Goal: Transaction & Acquisition: Purchase product/service

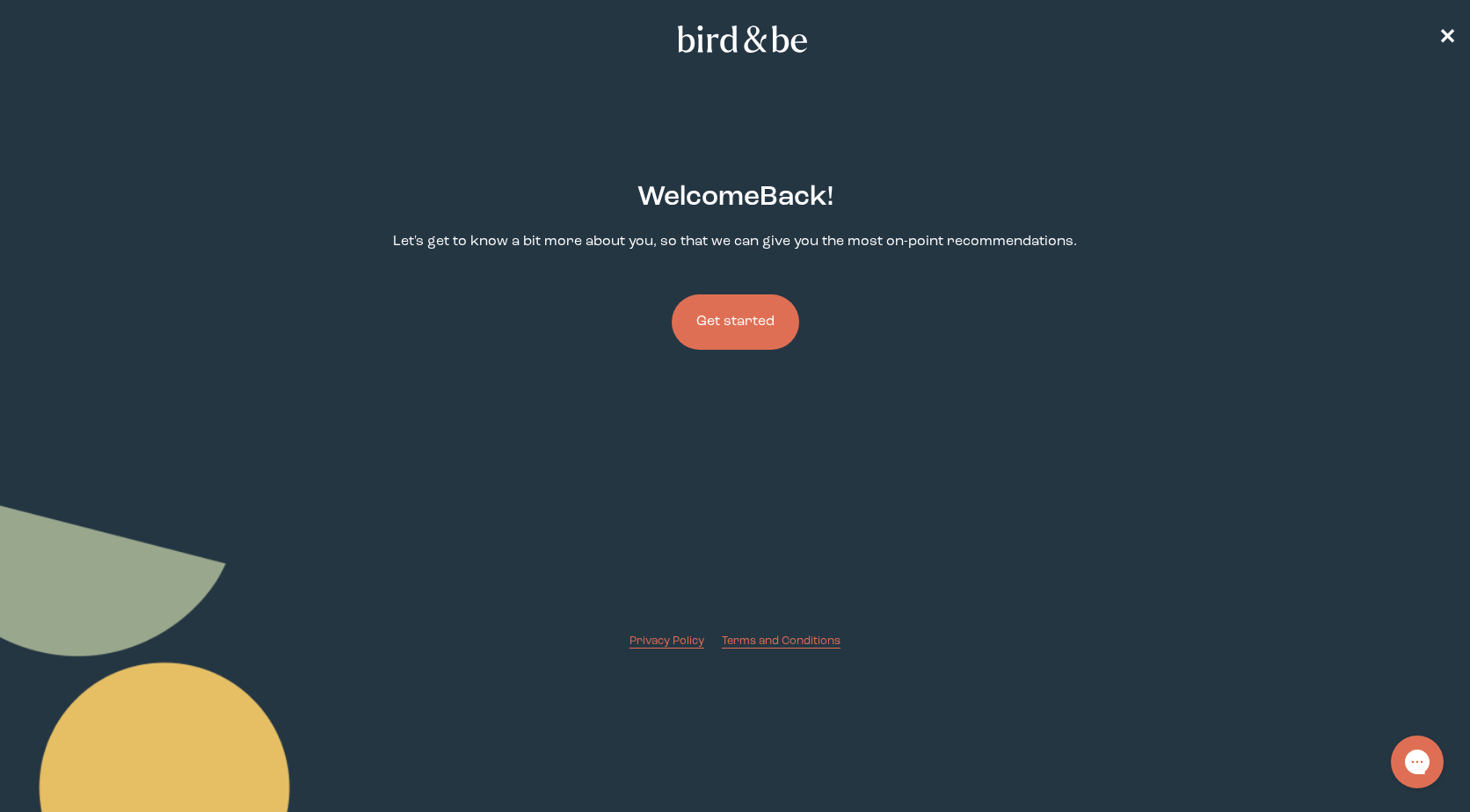
click at [734, 331] on button "Get started" at bounding box center [735, 322] width 127 height 56
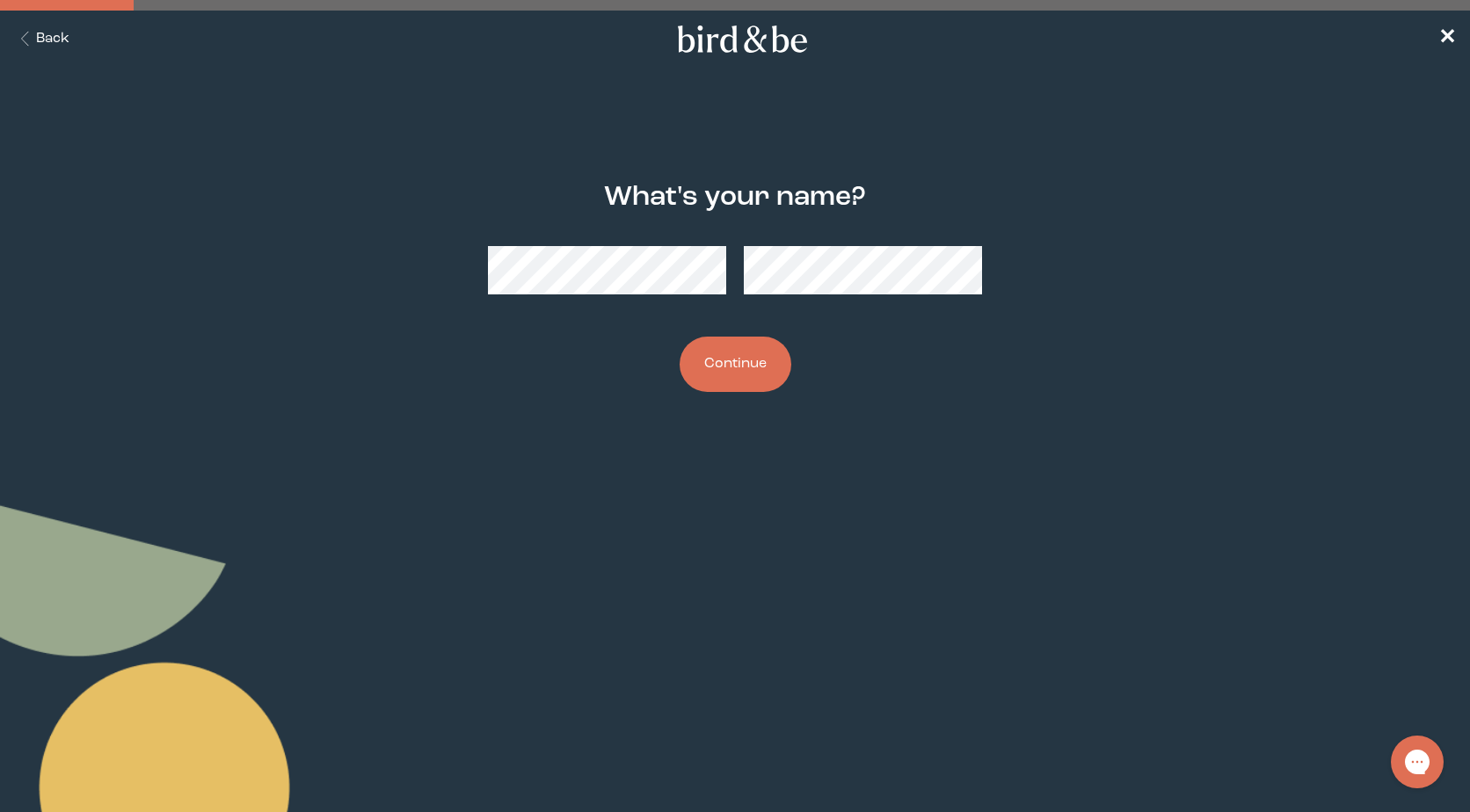
click at [742, 380] on button "Continue" at bounding box center [735, 364] width 112 height 56
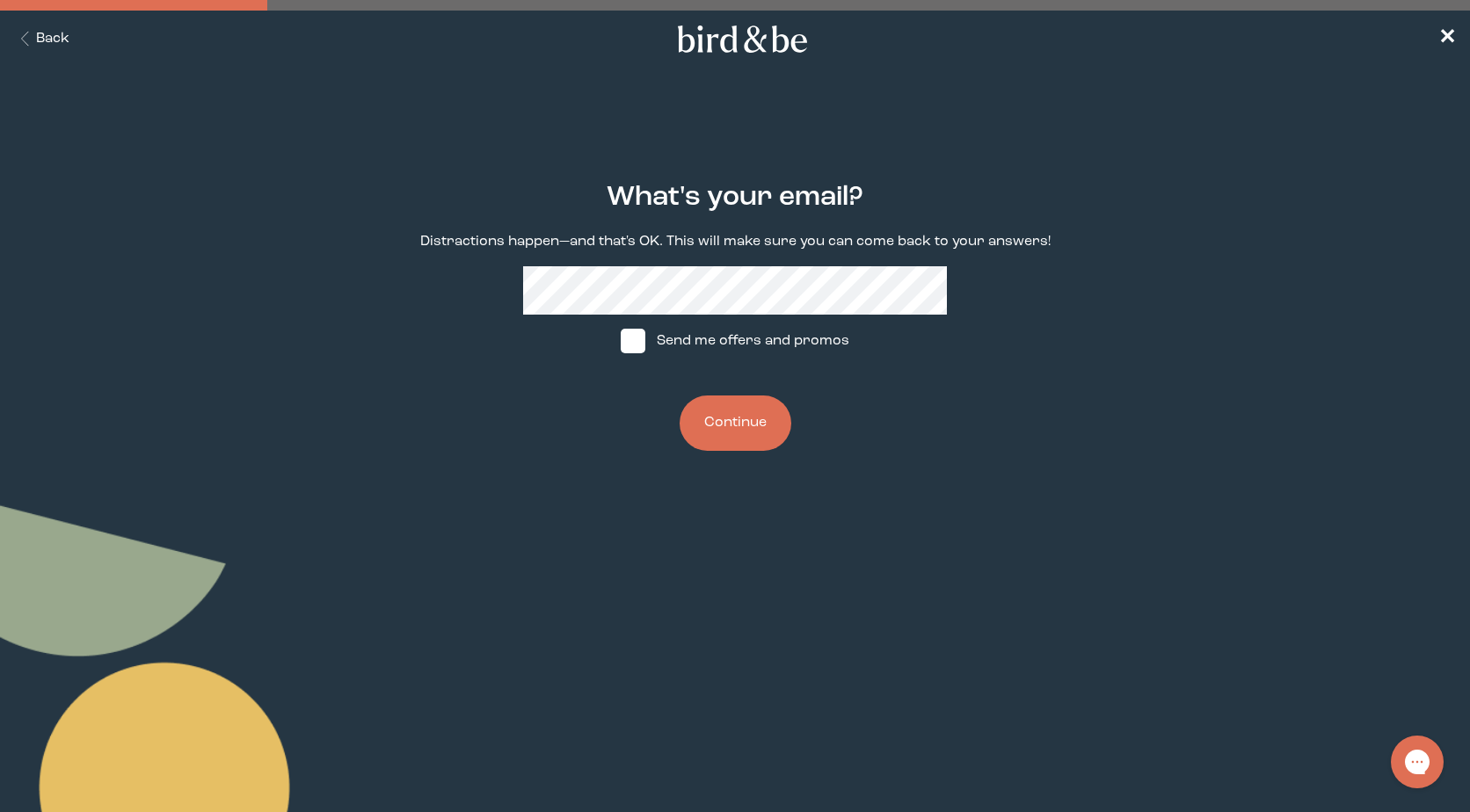
click at [745, 421] on button "Continue" at bounding box center [735, 423] width 112 height 56
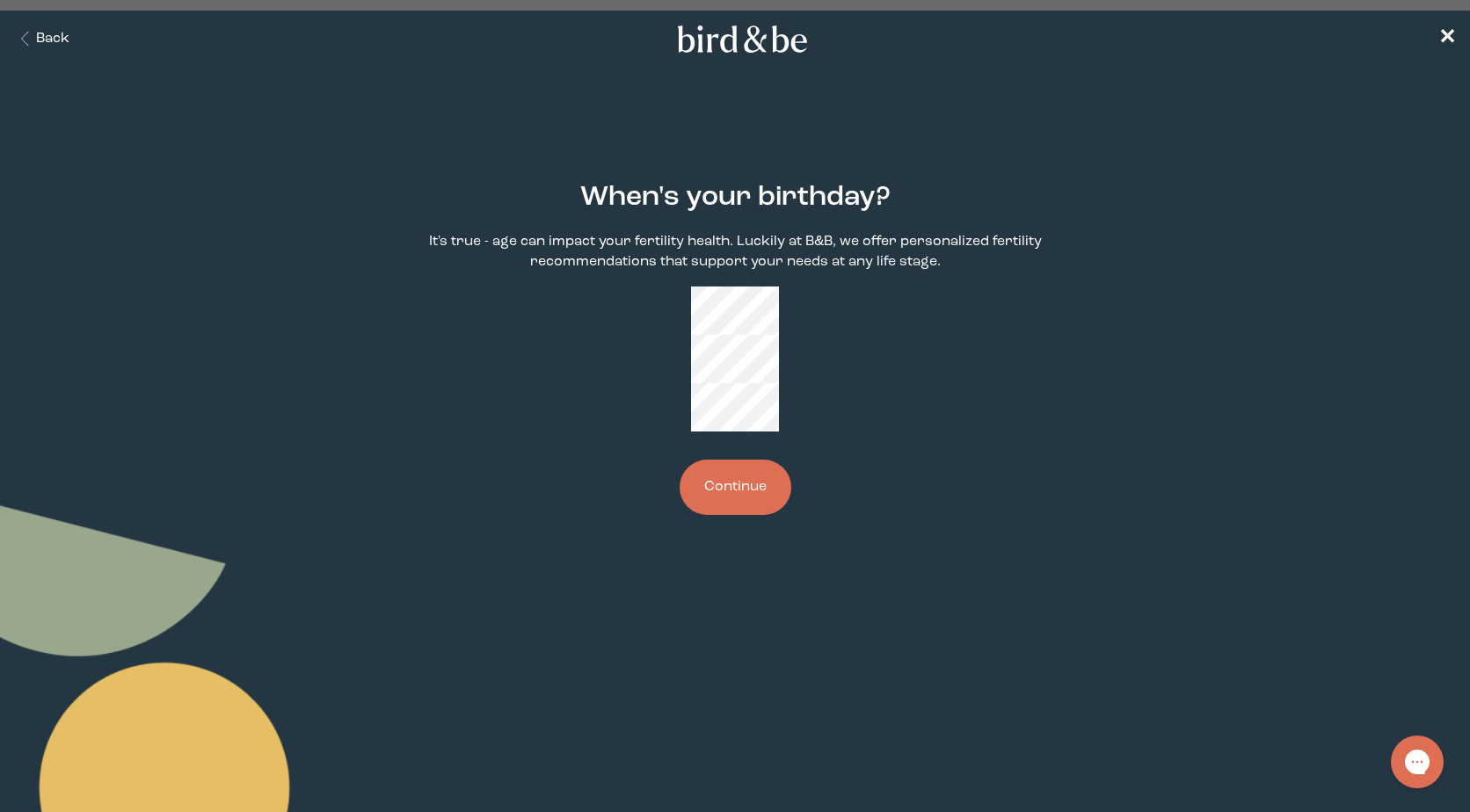
click at [751, 459] on button "Continue" at bounding box center [735, 487] width 112 height 56
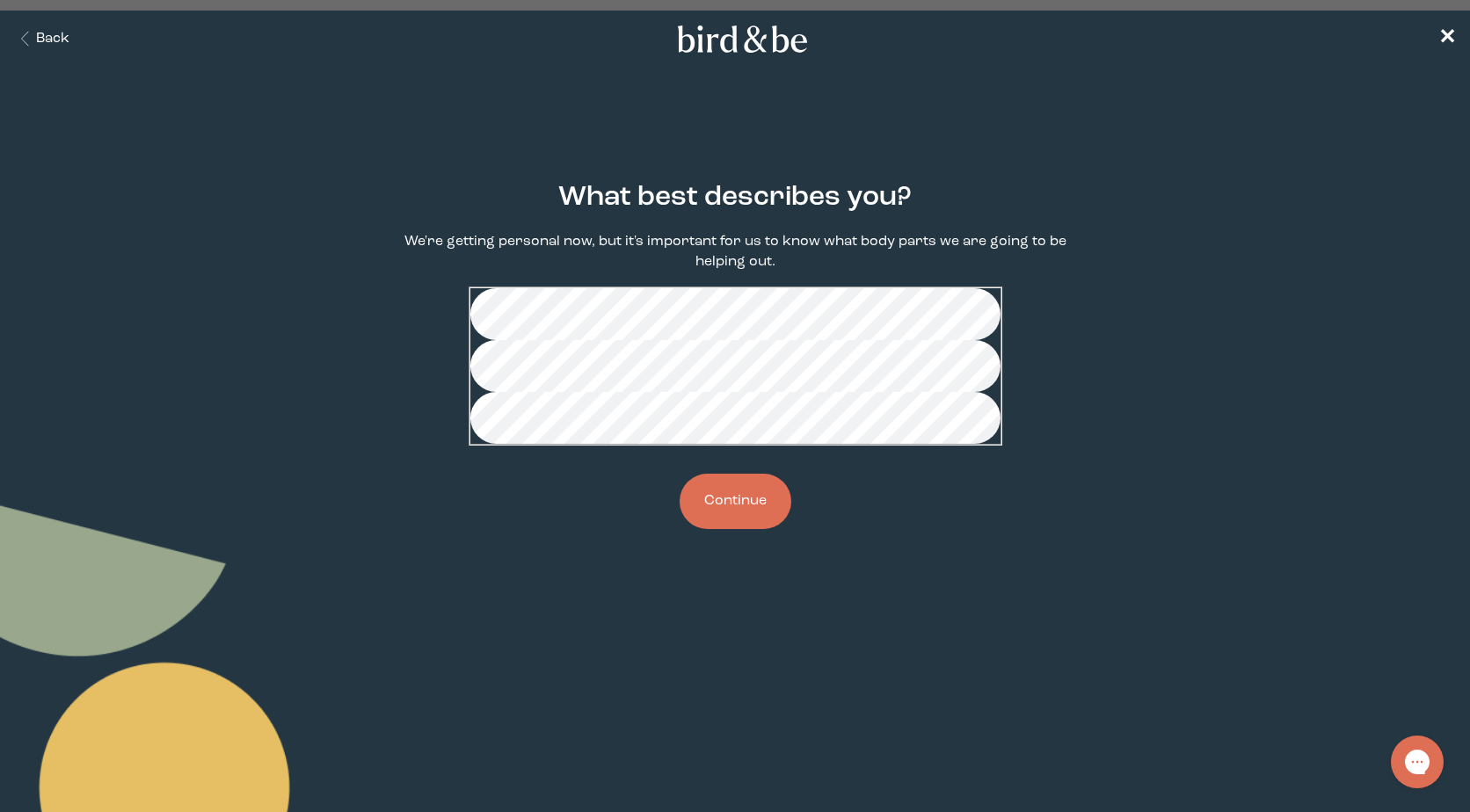
click at [735, 528] on button "Continue" at bounding box center [735, 502] width 112 height 56
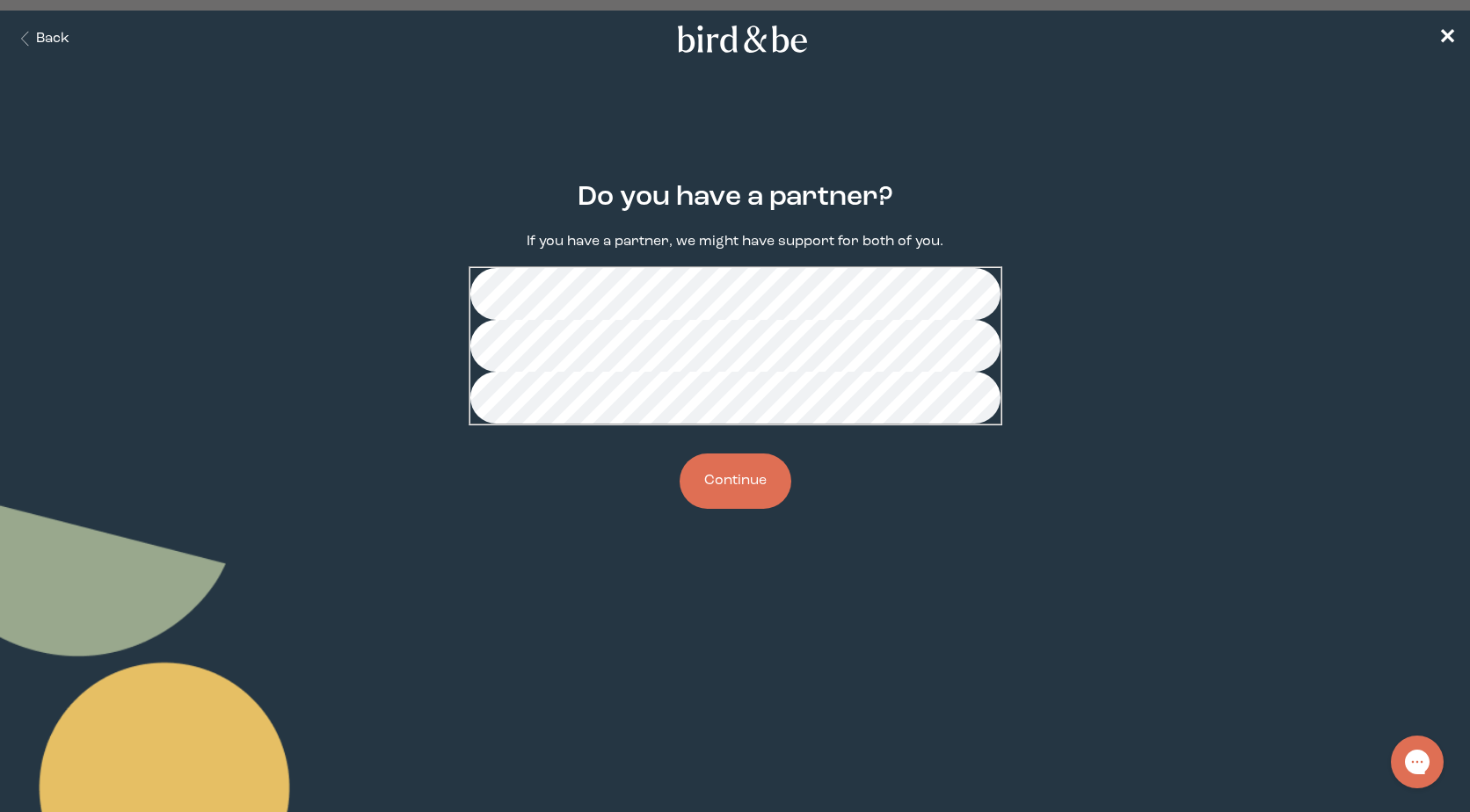
click at [738, 509] on button "Continue" at bounding box center [735, 481] width 112 height 56
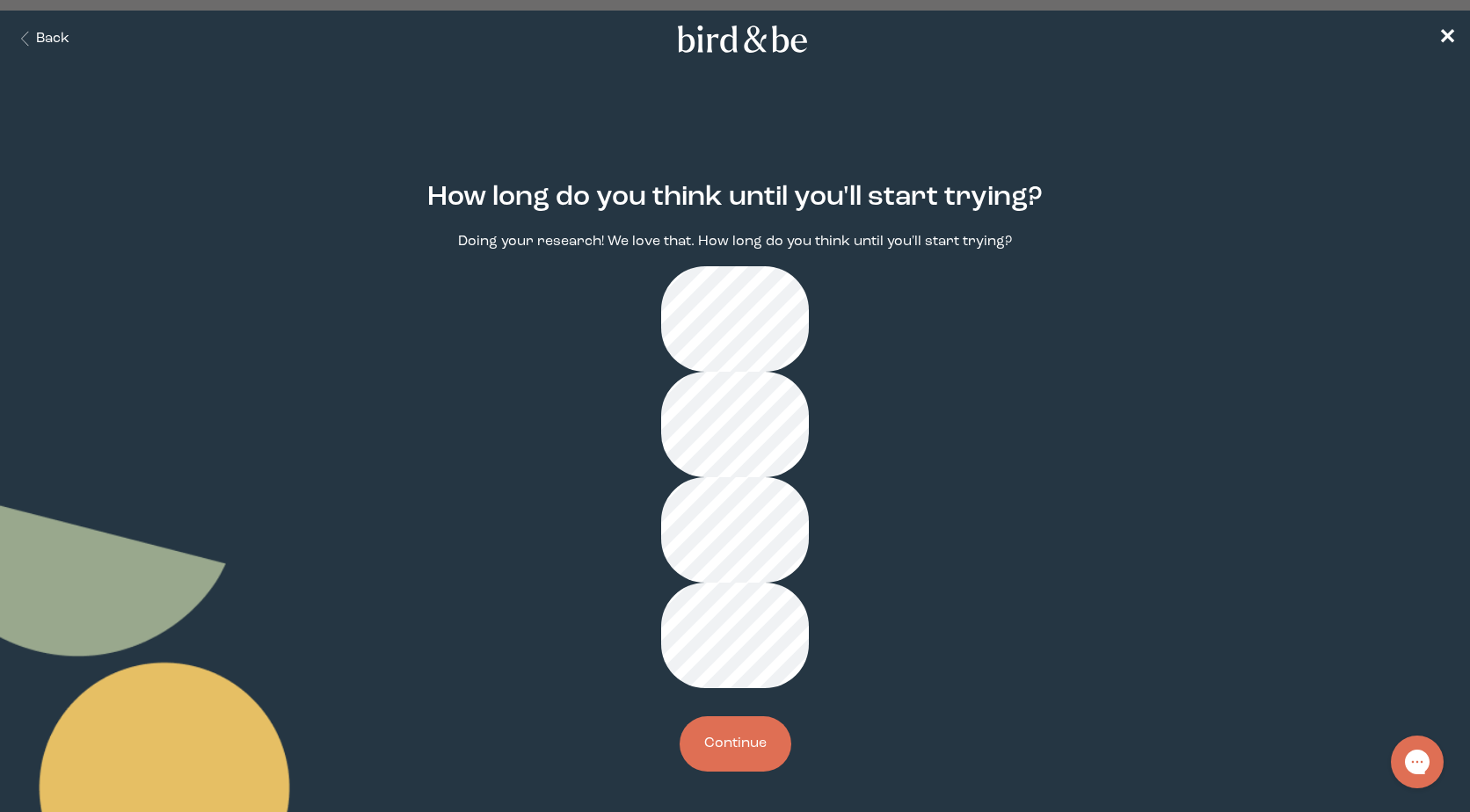
click at [732, 716] on button "Continue" at bounding box center [735, 744] width 112 height 56
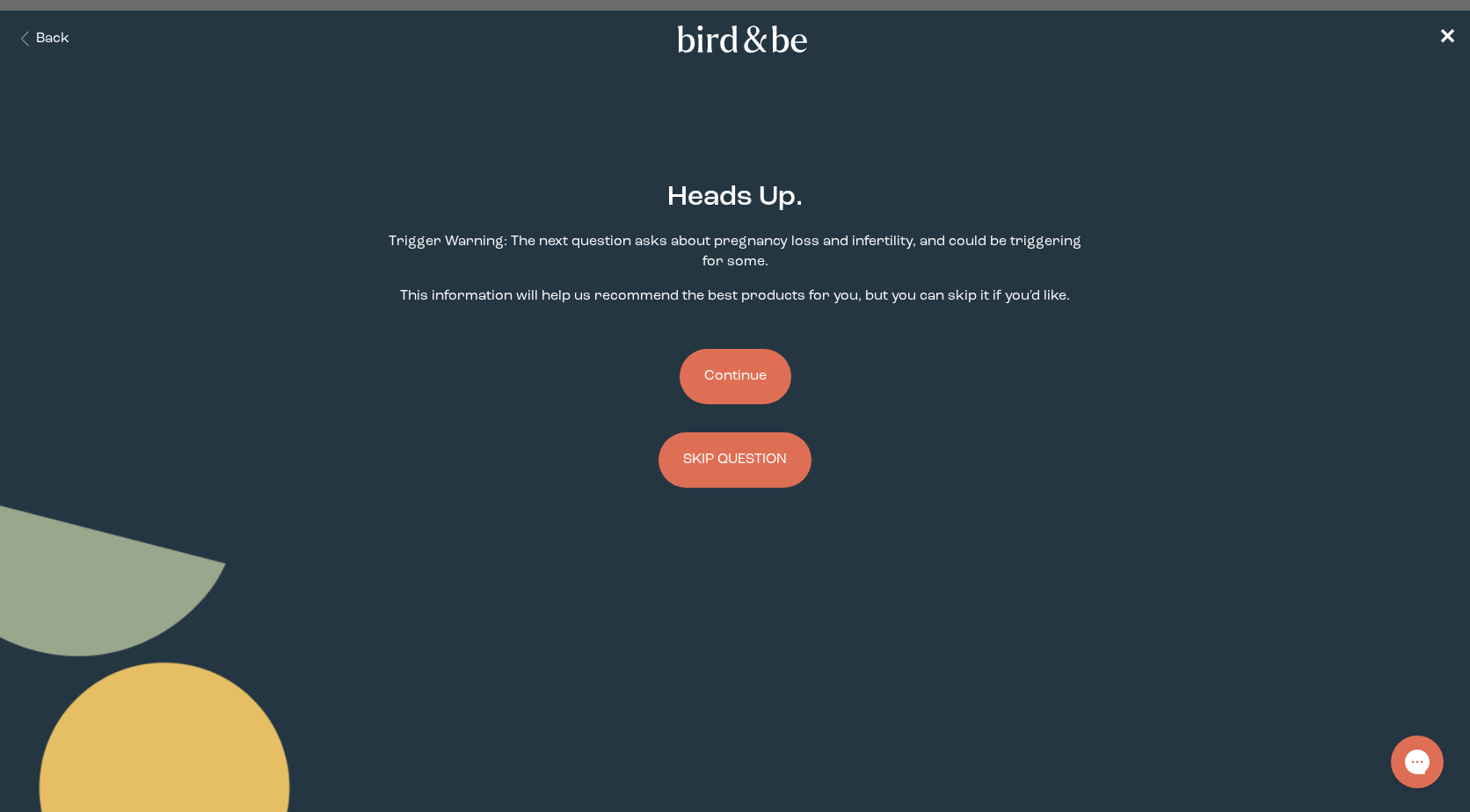
click at [732, 377] on button "Continue" at bounding box center [735, 377] width 112 height 56
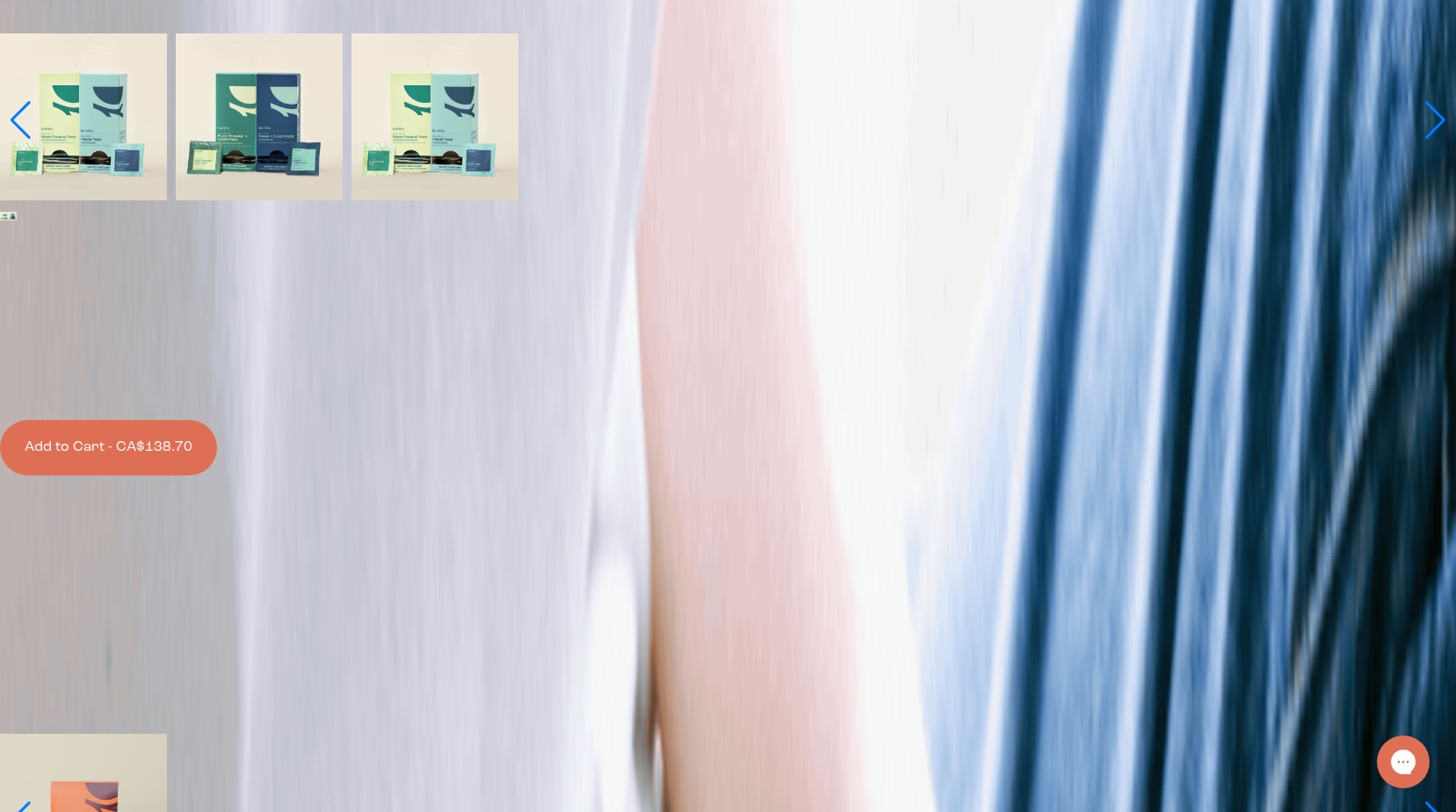
scroll to position [527, 0]
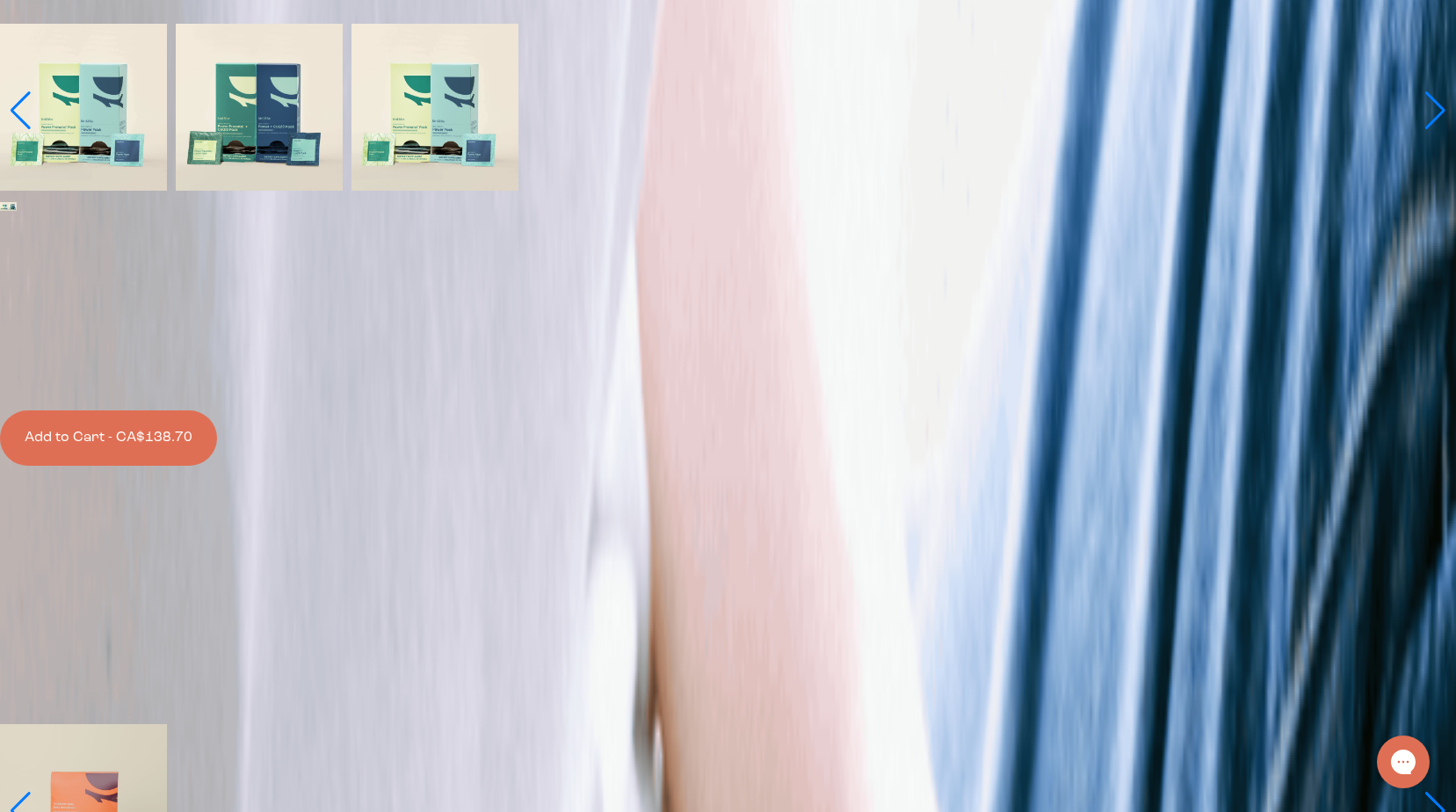
click at [728, 374] on div at bounding box center [728, 374] width 1449 height 0
click at [728, 387] on input "CA$138.70 CA$131.40 Subscribe + Free Shipping" at bounding box center [732, 383] width 1449 height 12
radio input "true"
click at [217, 466] on button "Add to Cart - CA$131.40" at bounding box center [108, 438] width 217 height 56
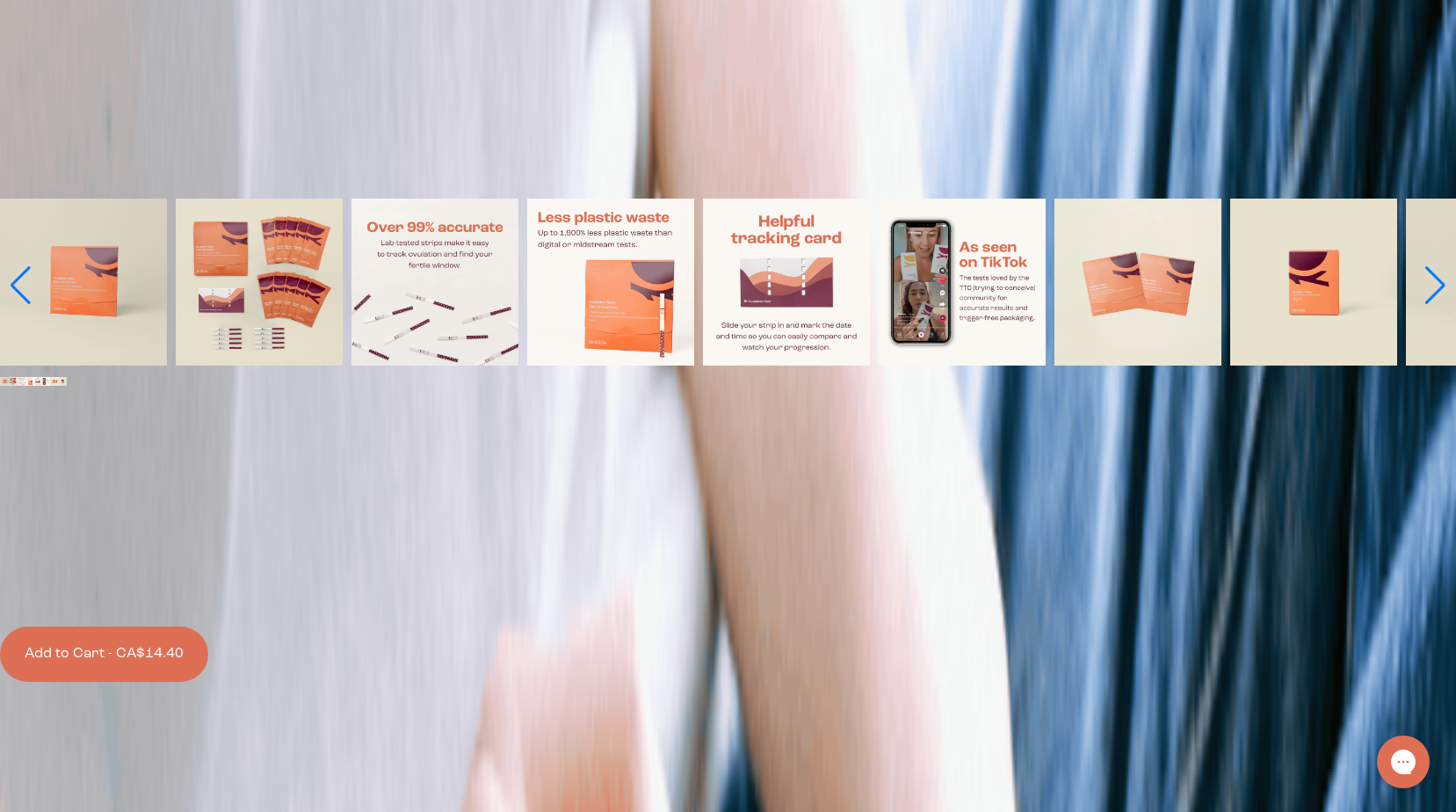
scroll to position [1054, 0]
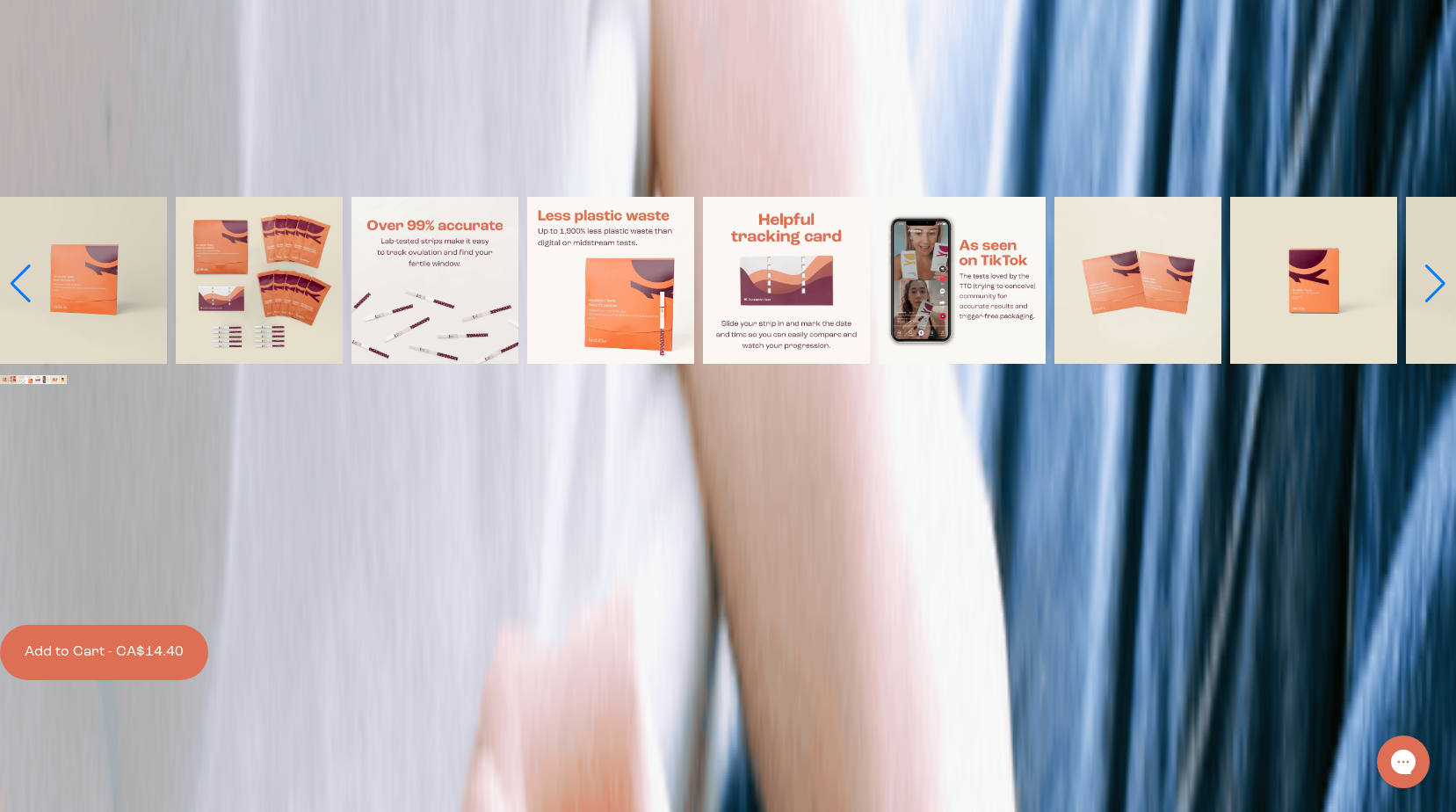
click at [208, 627] on button "Add to Cart - CA$14.40" at bounding box center [104, 652] width 208 height 56
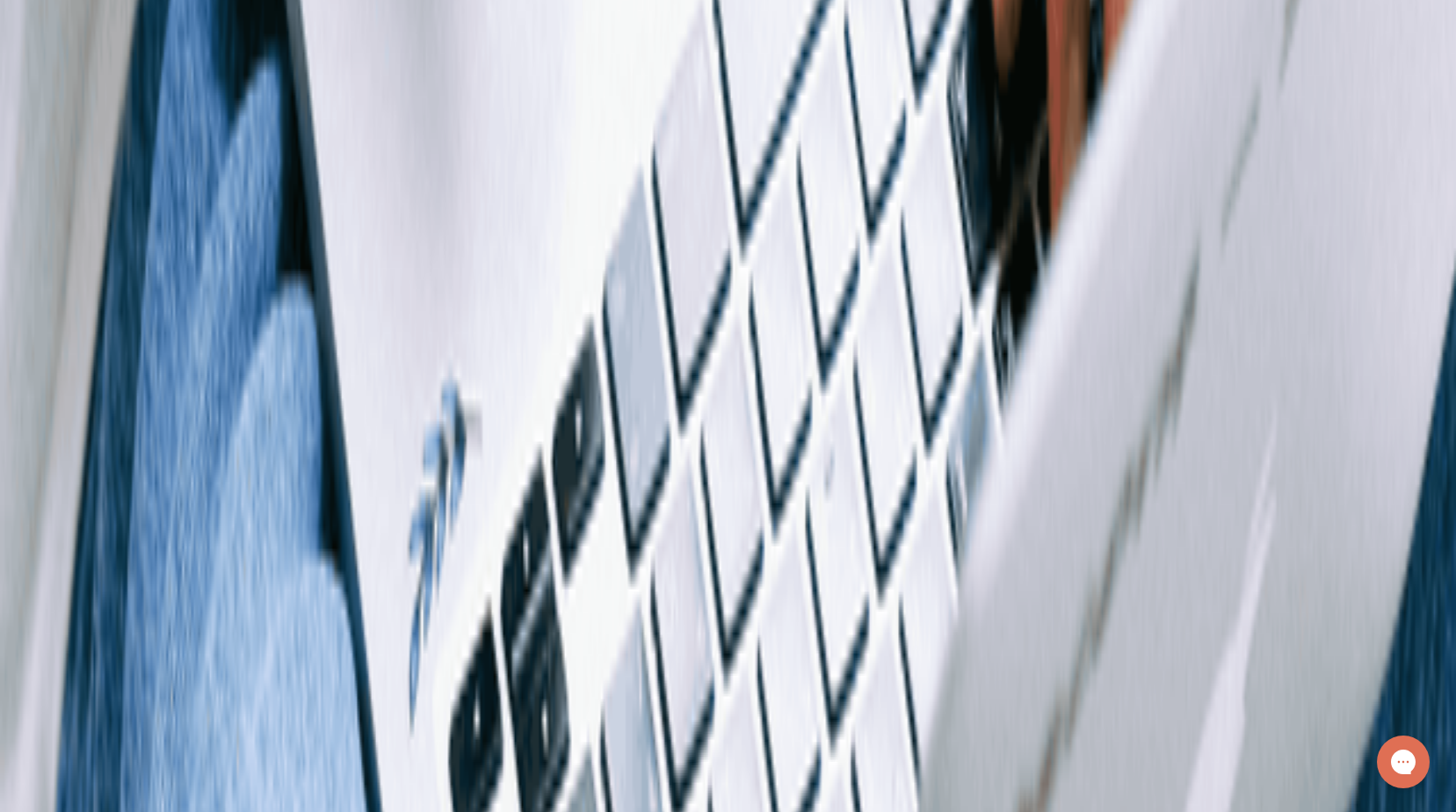
scroll to position [4480, 0]
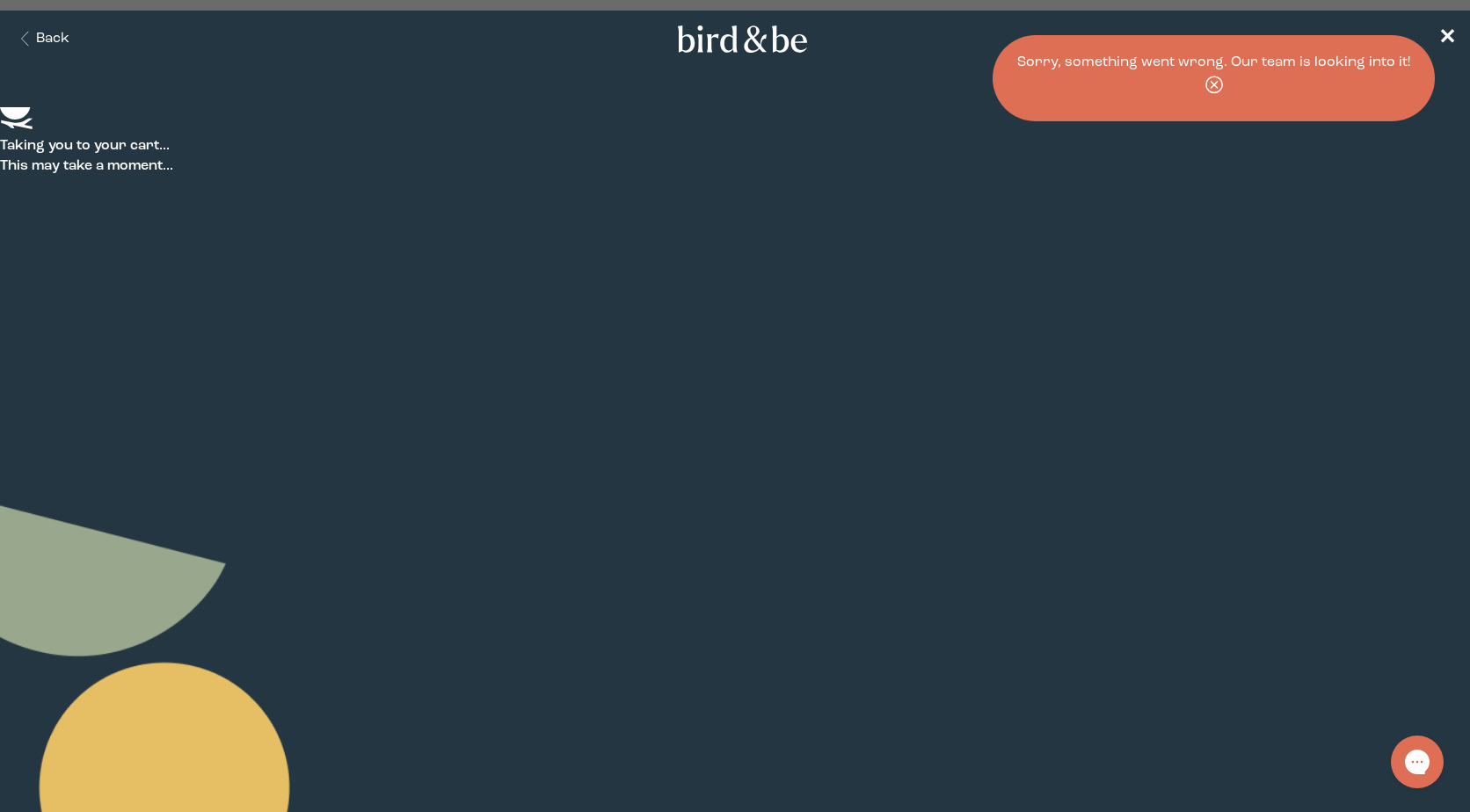
click at [1221, 76] on use at bounding box center [1213, 84] width 16 height 16
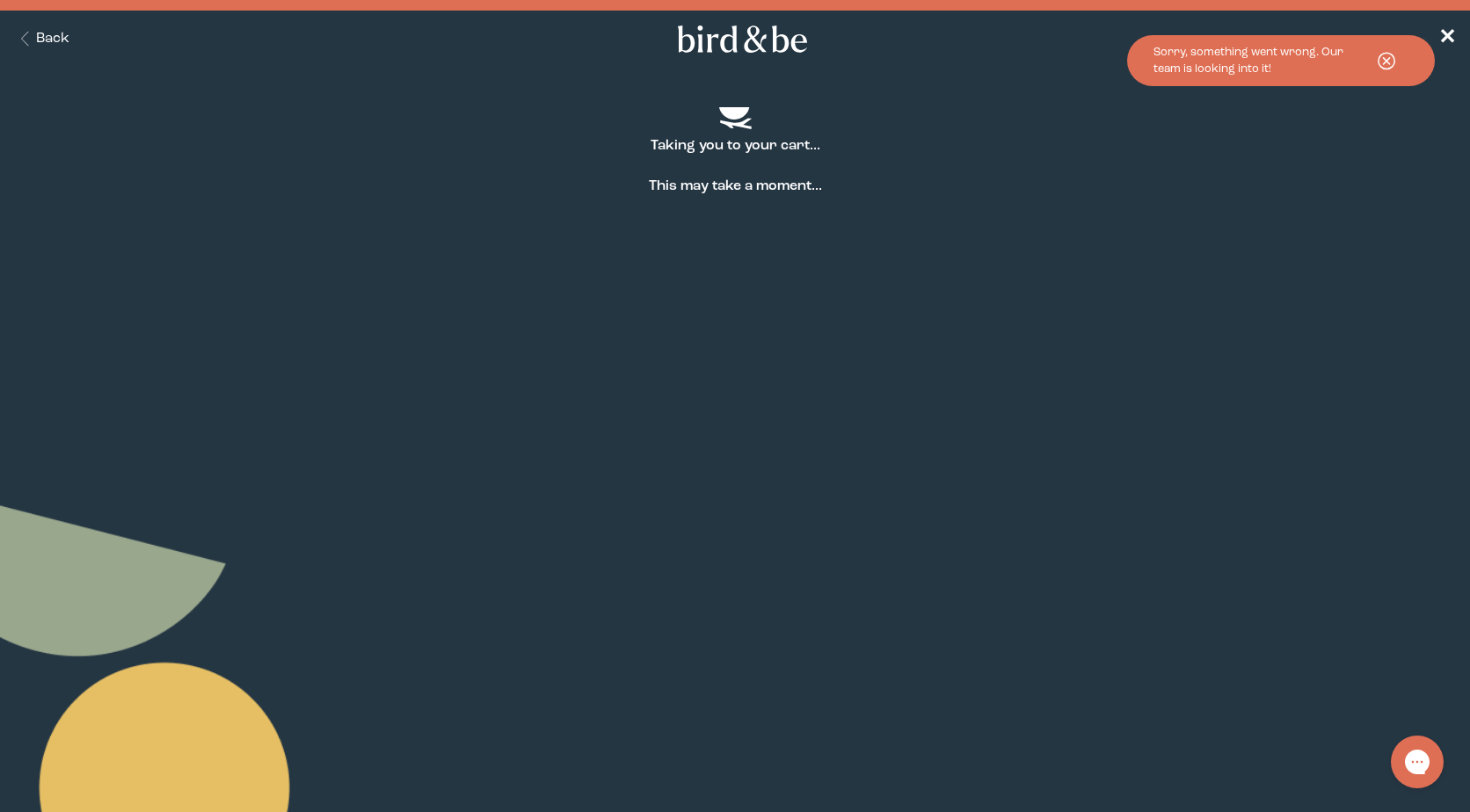
click at [1233, 58] on div "Sorry, something went wrong. Our team is looking into it!" at bounding box center [1259, 60] width 211 height 34
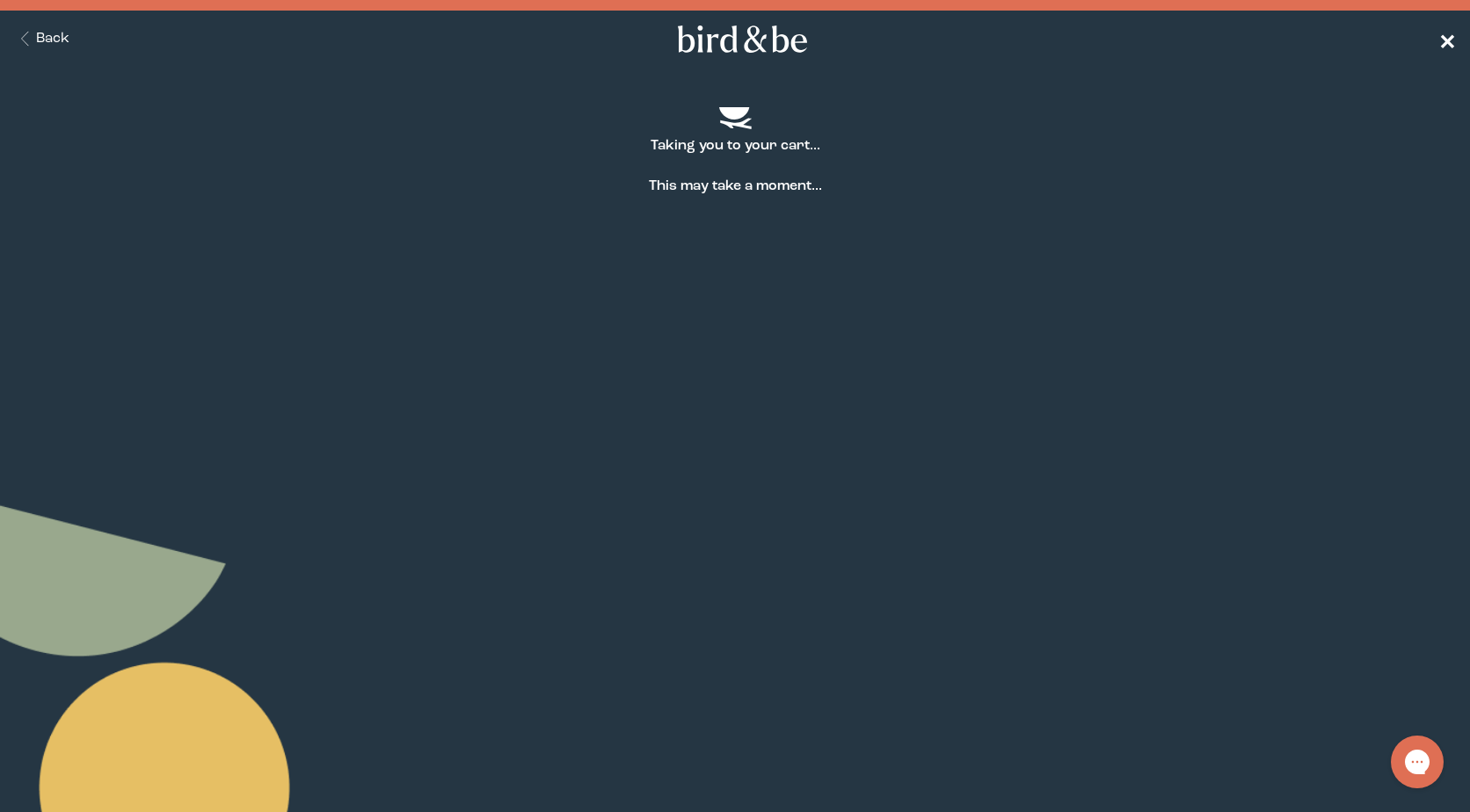
click at [1447, 36] on span "✕" at bounding box center [1447, 39] width 18 height 21
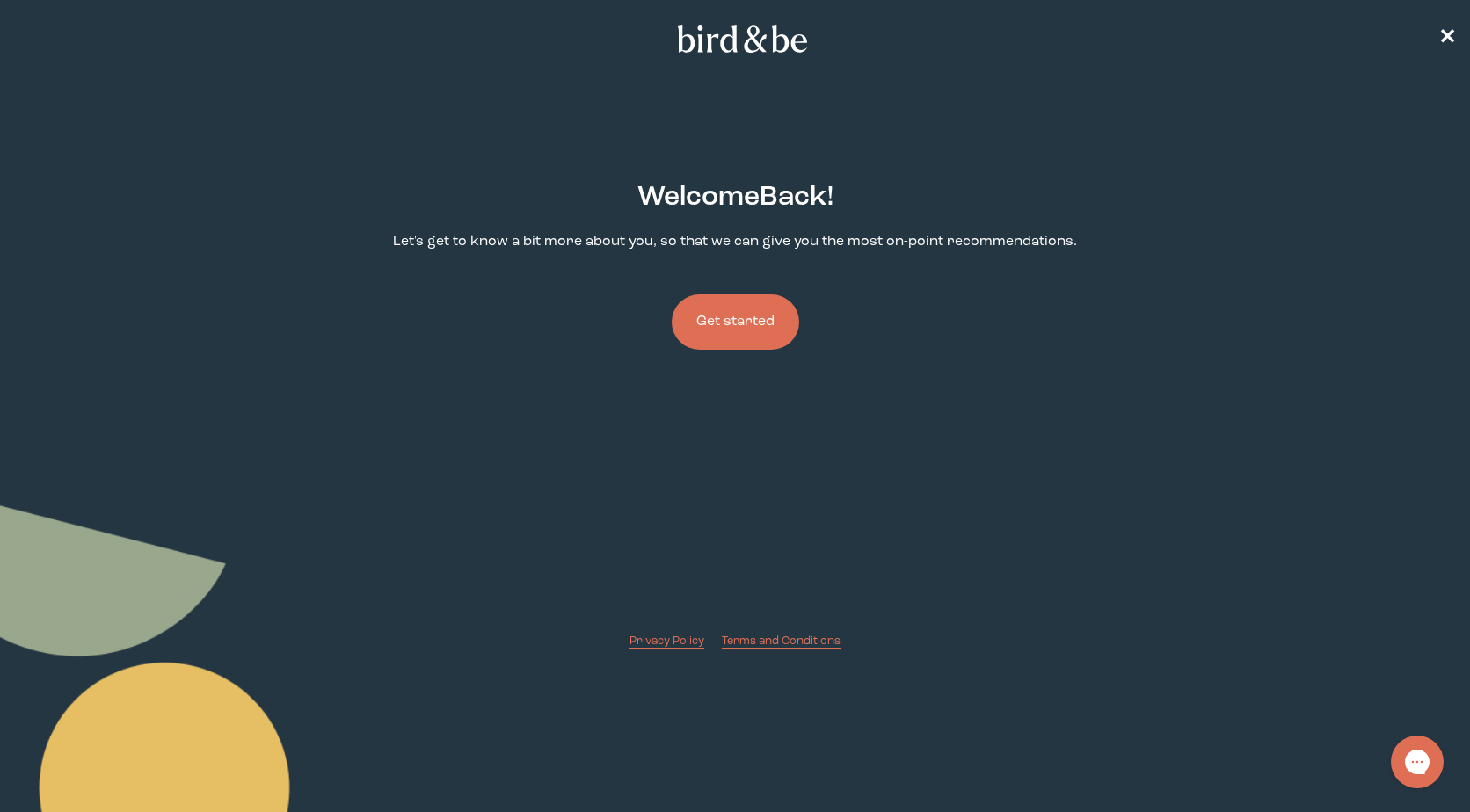
click at [758, 311] on button "Get started" at bounding box center [735, 322] width 127 height 56
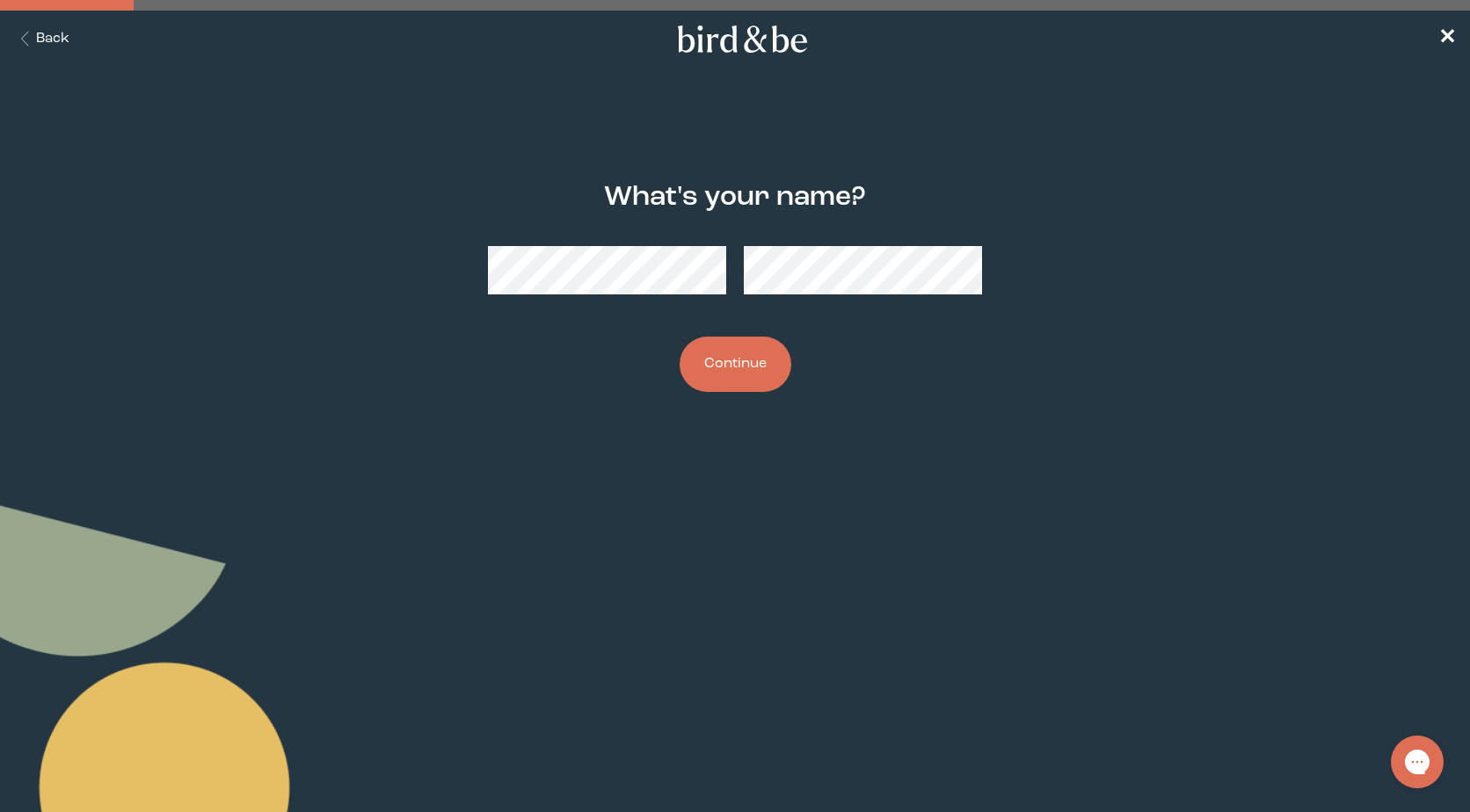
click at [750, 373] on button "Continue" at bounding box center [735, 364] width 112 height 56
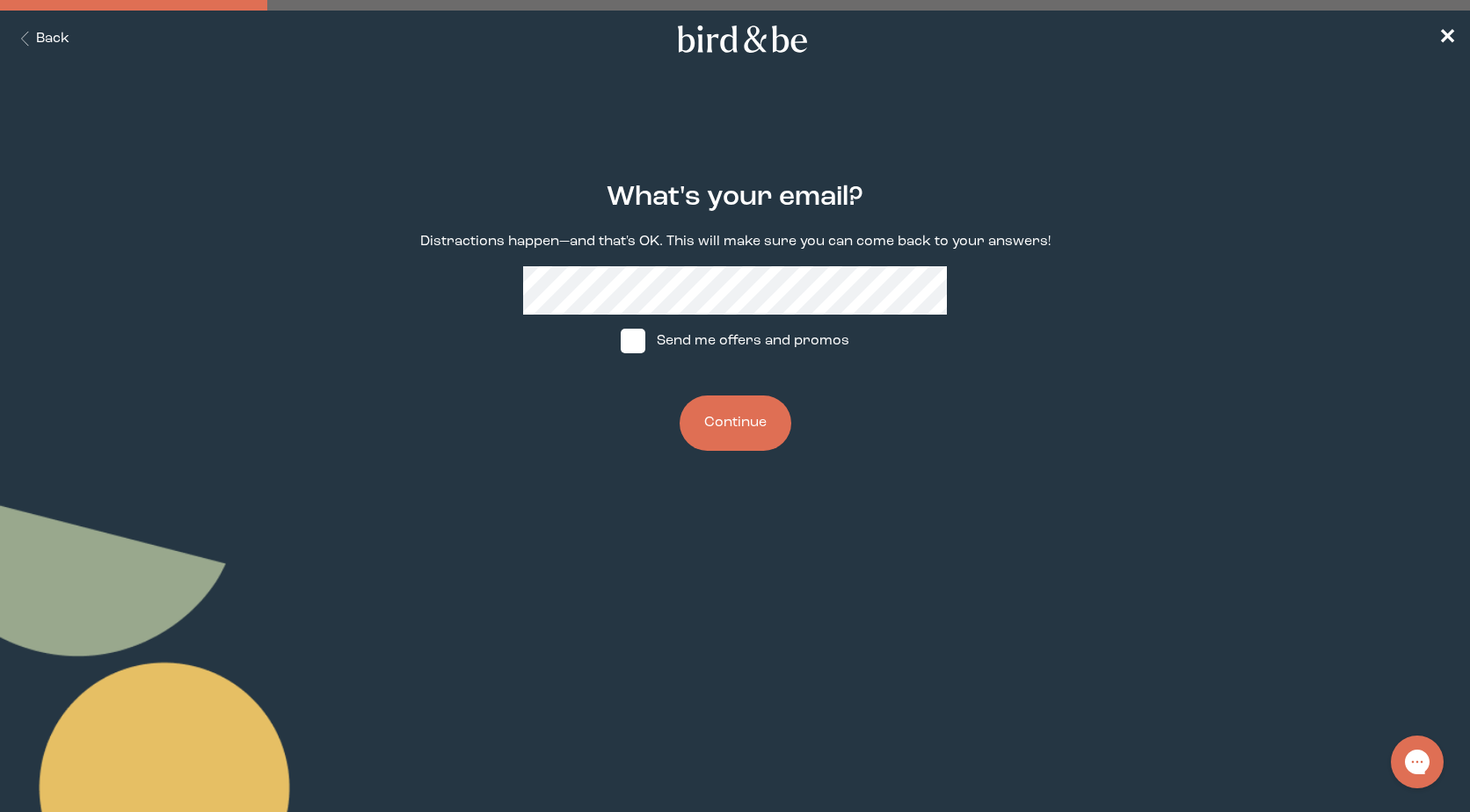
click at [645, 343] on span at bounding box center [633, 340] width 25 height 25
click at [621, 342] on input "Send me offers and promos" at bounding box center [620, 341] width 1 height 1
checkbox input "true"
click at [754, 415] on button "Continue" at bounding box center [735, 423] width 112 height 56
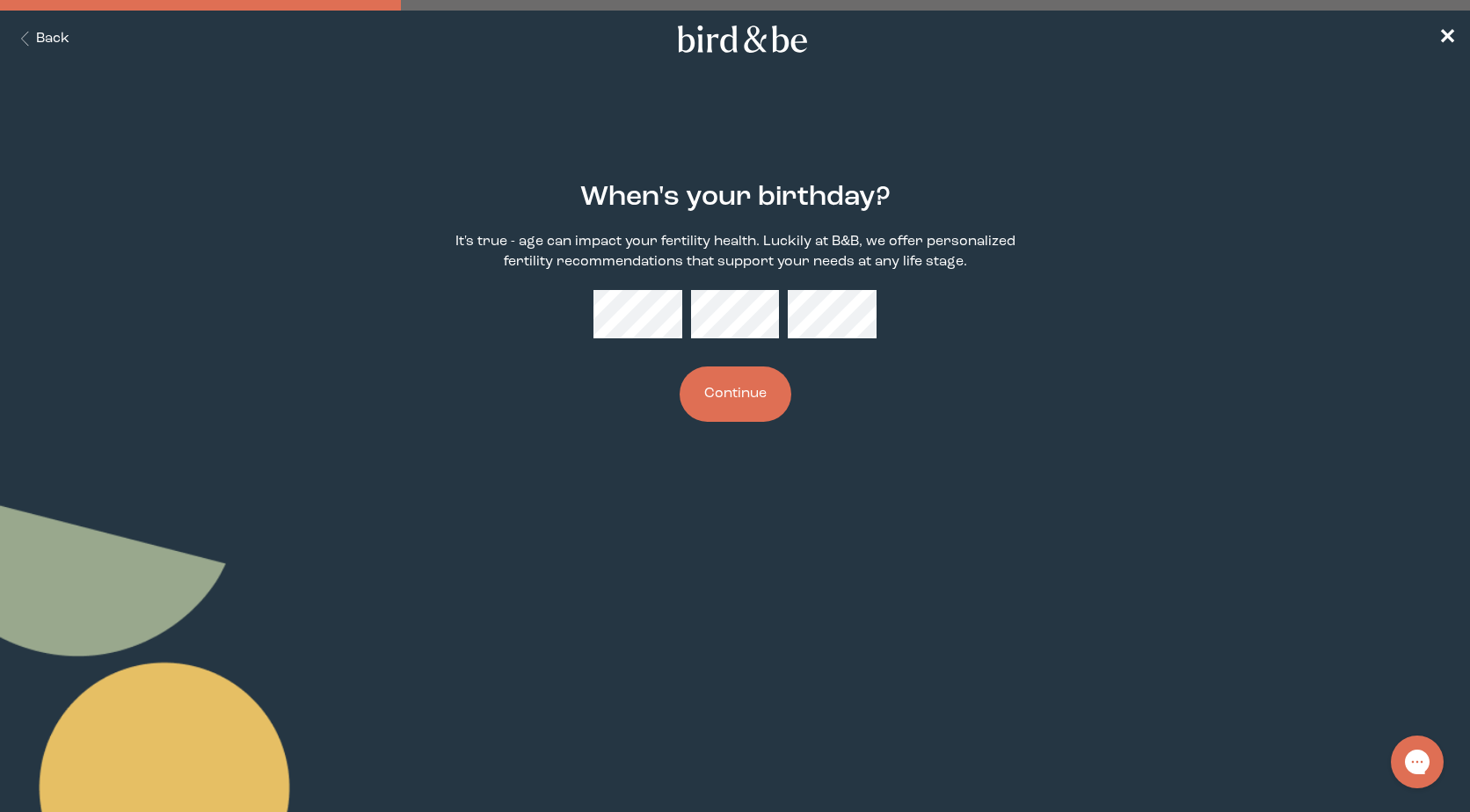
click at [726, 377] on button "Continue" at bounding box center [735, 394] width 112 height 56
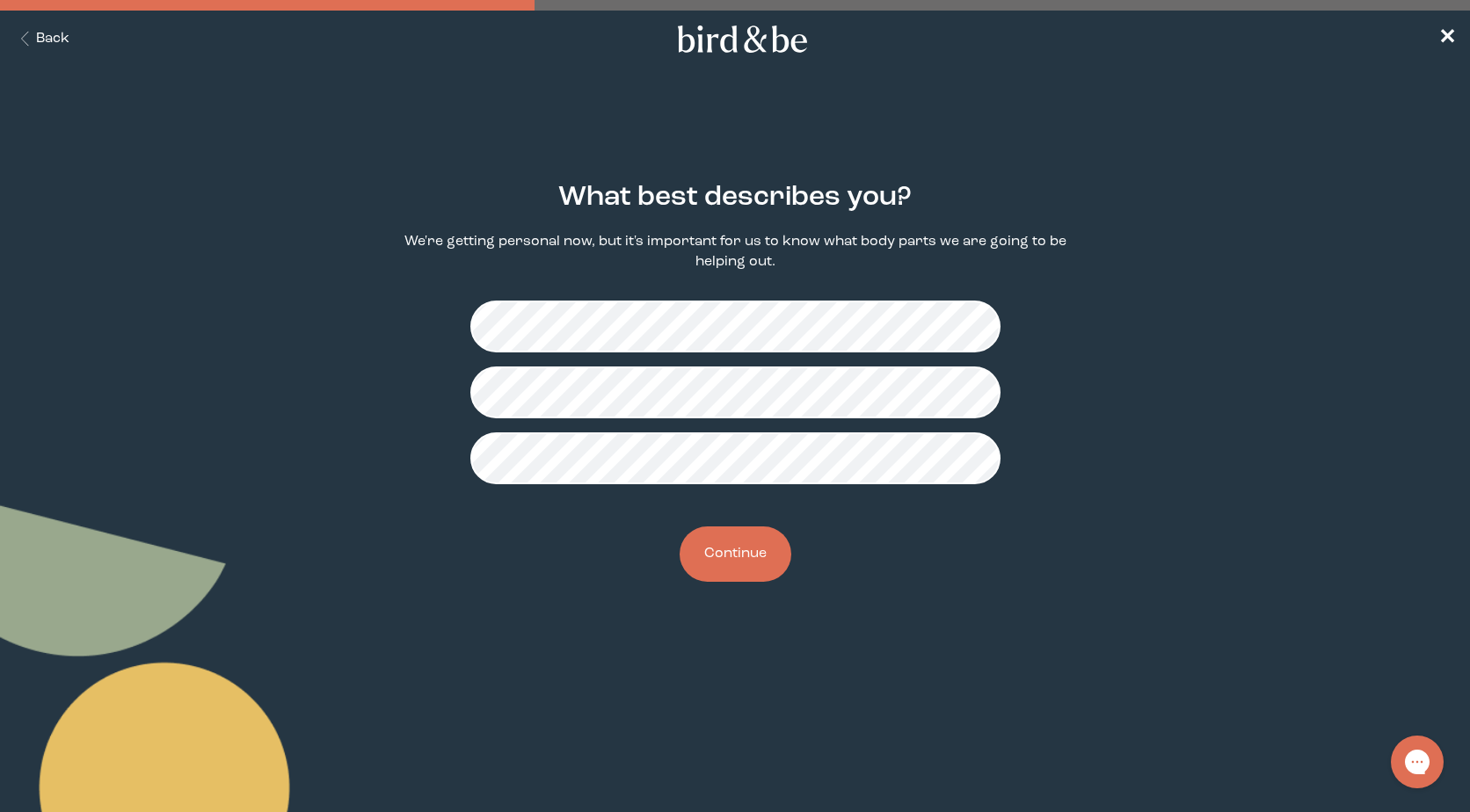
click at [767, 565] on button "Continue" at bounding box center [735, 554] width 112 height 56
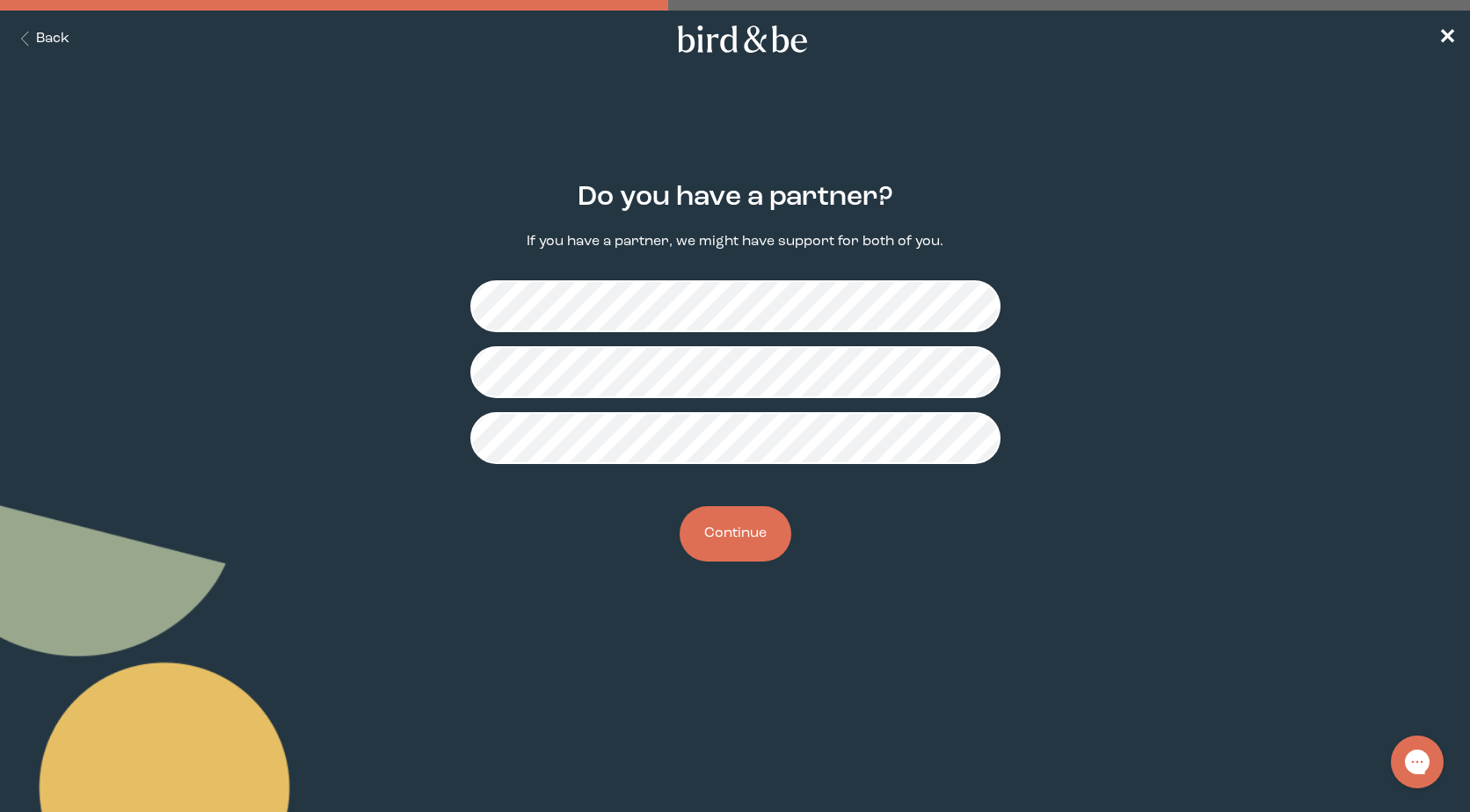
click at [757, 547] on button "Continue" at bounding box center [735, 533] width 112 height 56
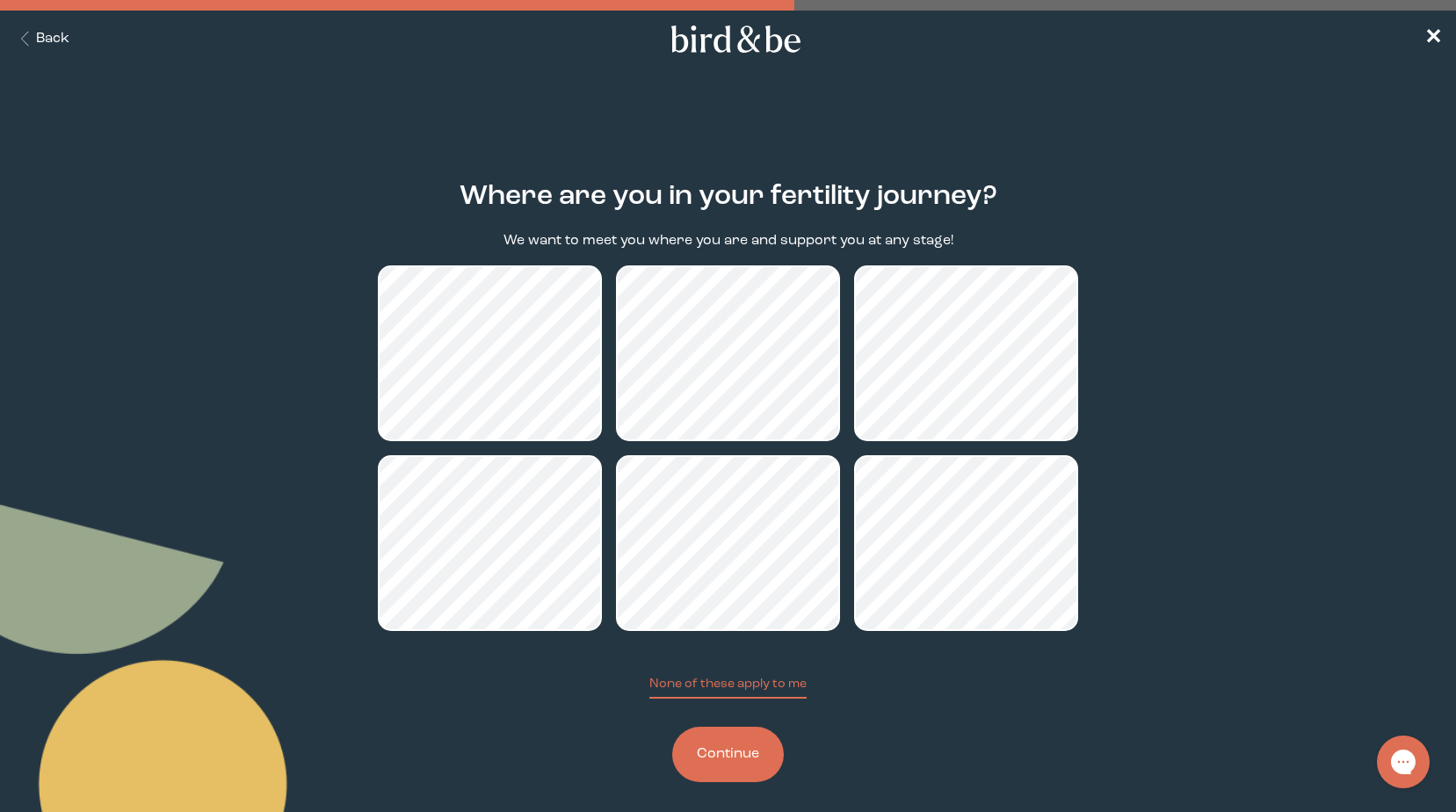
click at [738, 747] on button "Continue" at bounding box center [728, 754] width 112 height 56
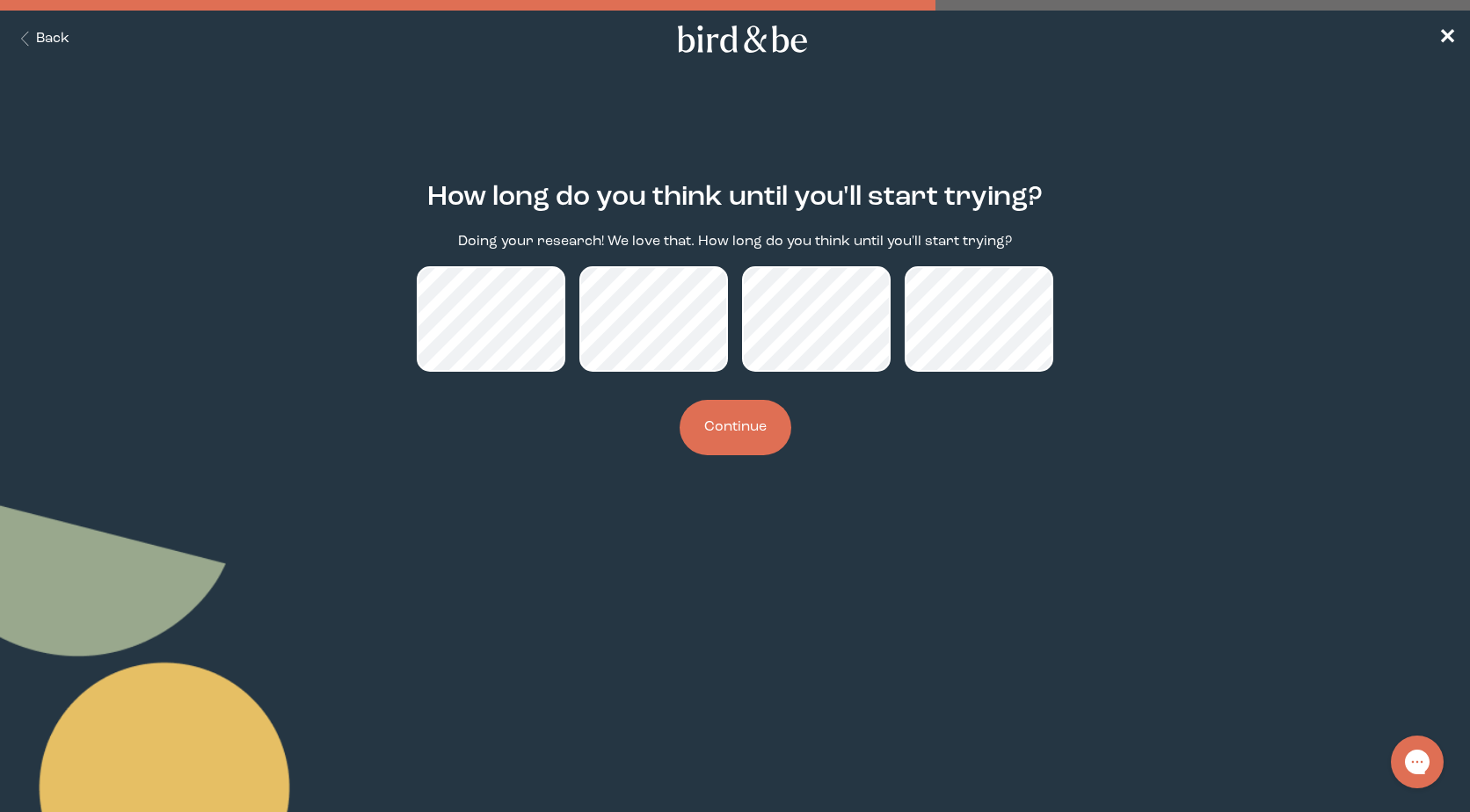
click at [772, 426] on button "Continue" at bounding box center [735, 427] width 112 height 56
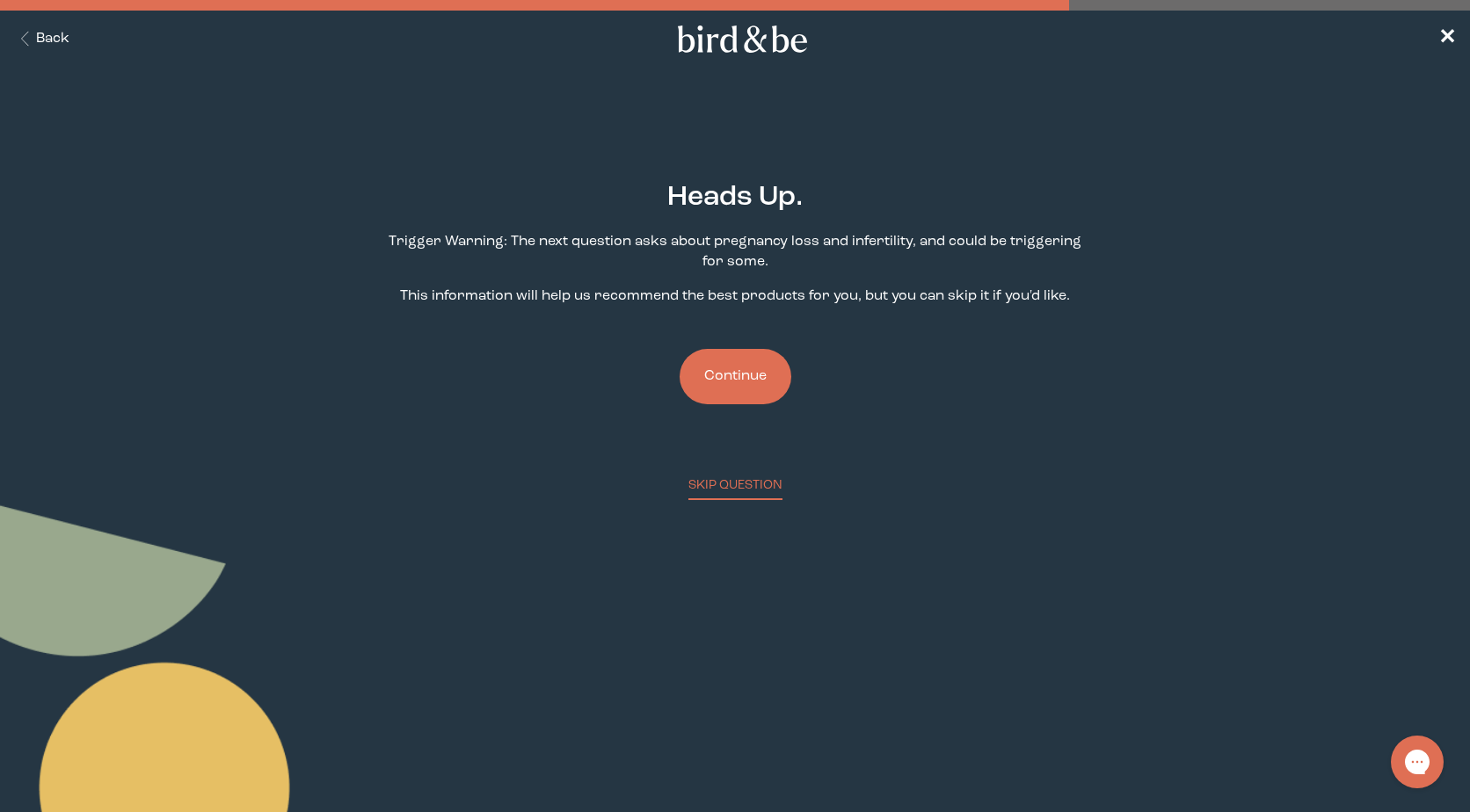
click at [737, 374] on button "Continue" at bounding box center [735, 377] width 112 height 56
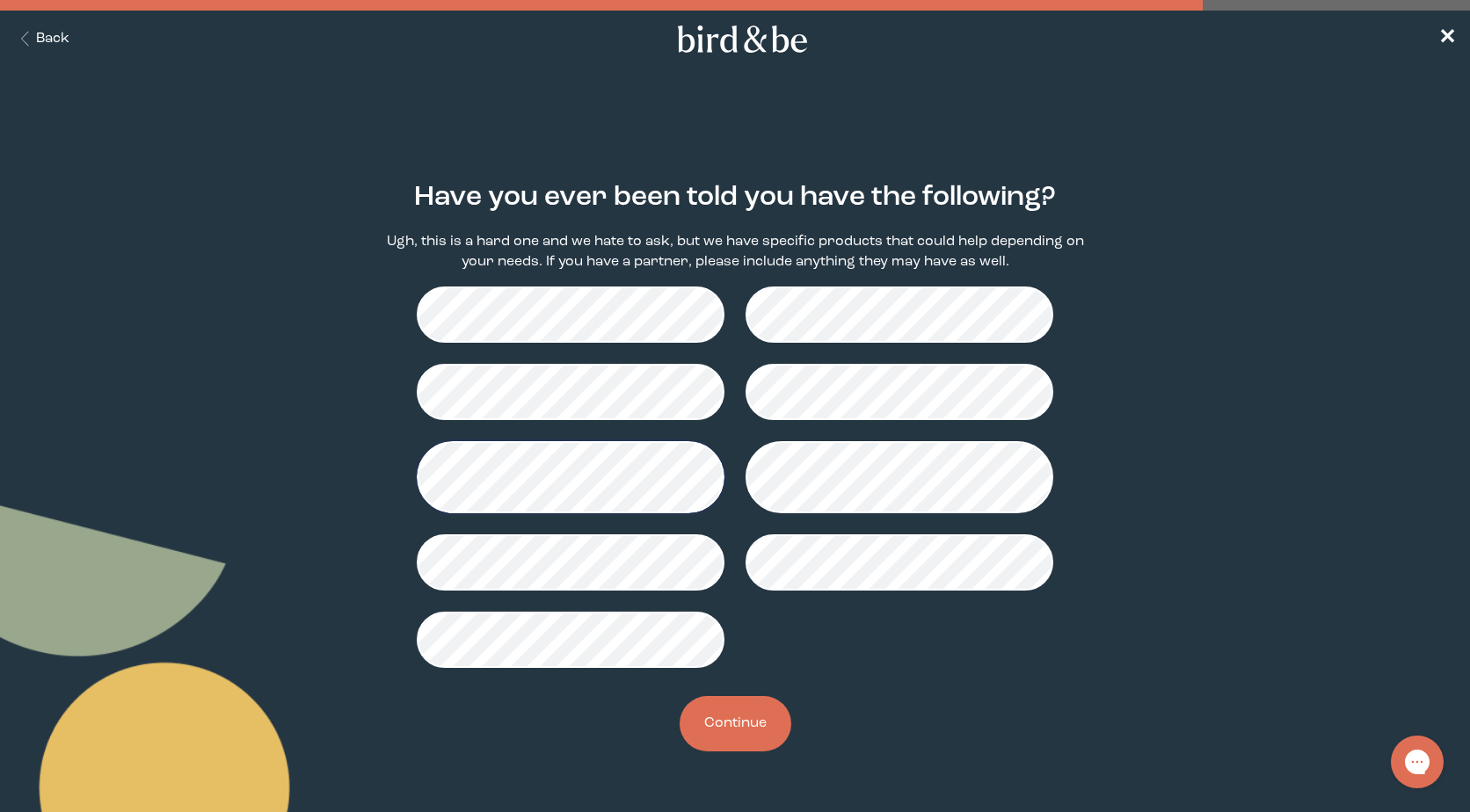
click at [739, 722] on button "Continue" at bounding box center [735, 724] width 112 height 56
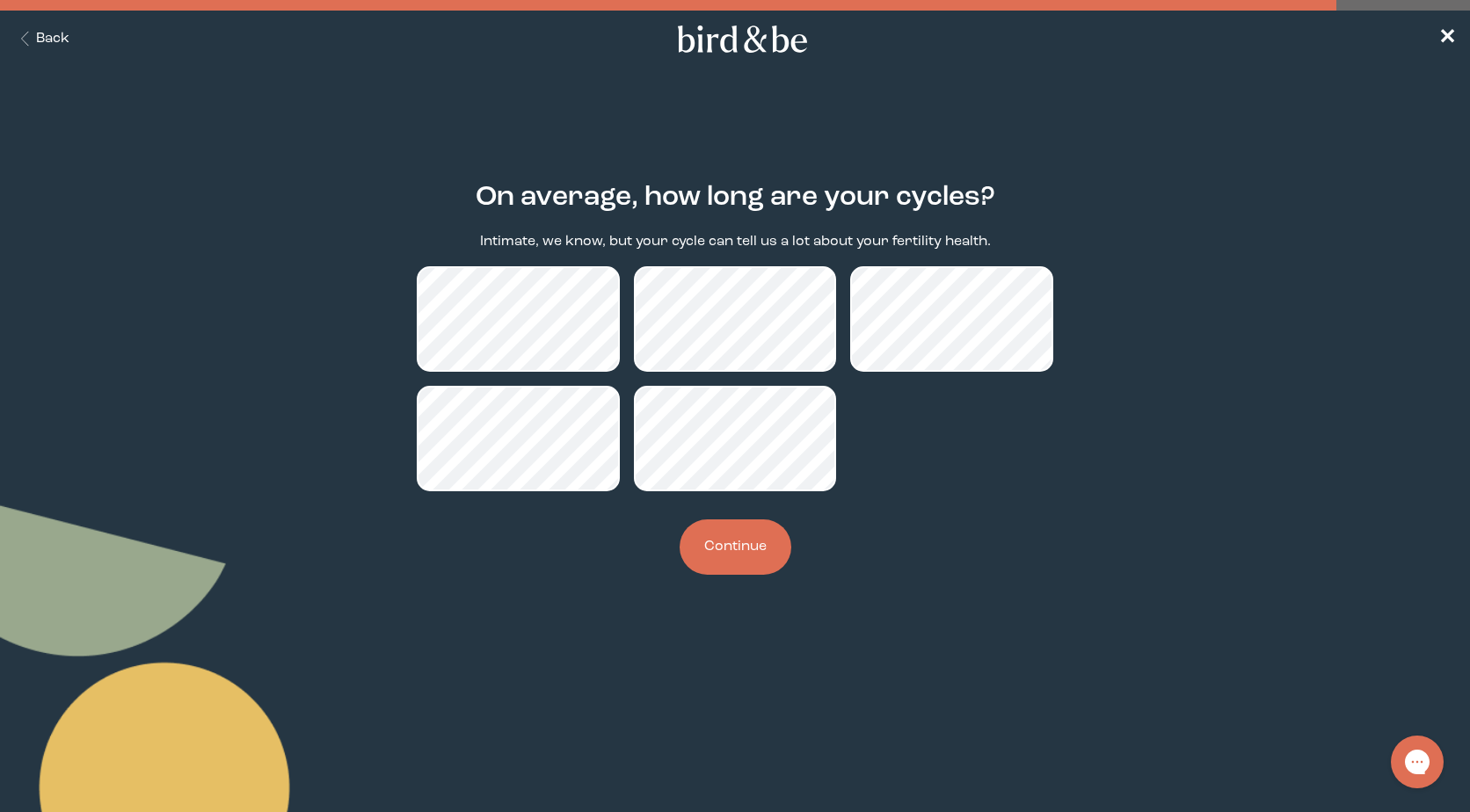
click at [725, 544] on button "Continue" at bounding box center [735, 547] width 112 height 56
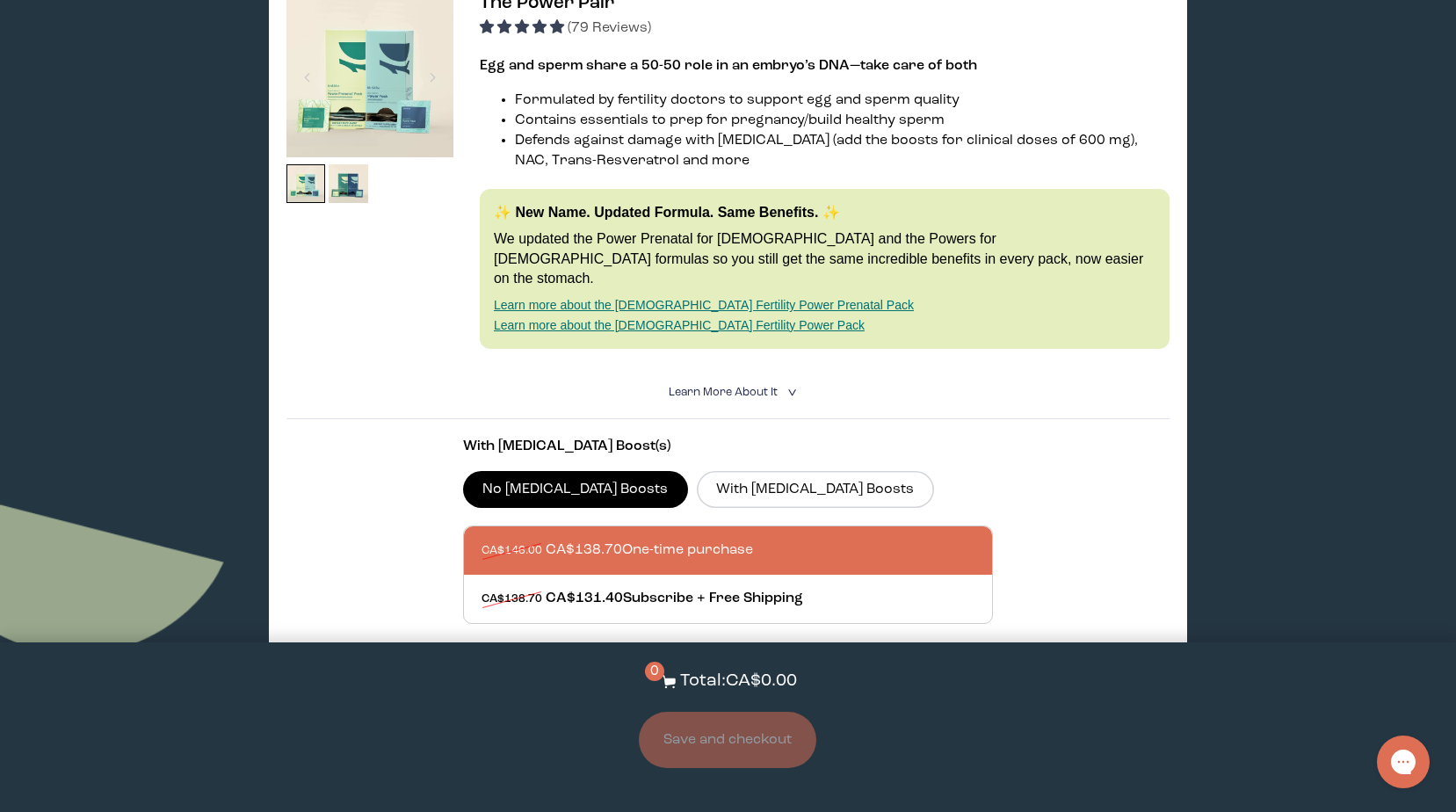
scroll to position [351, 0]
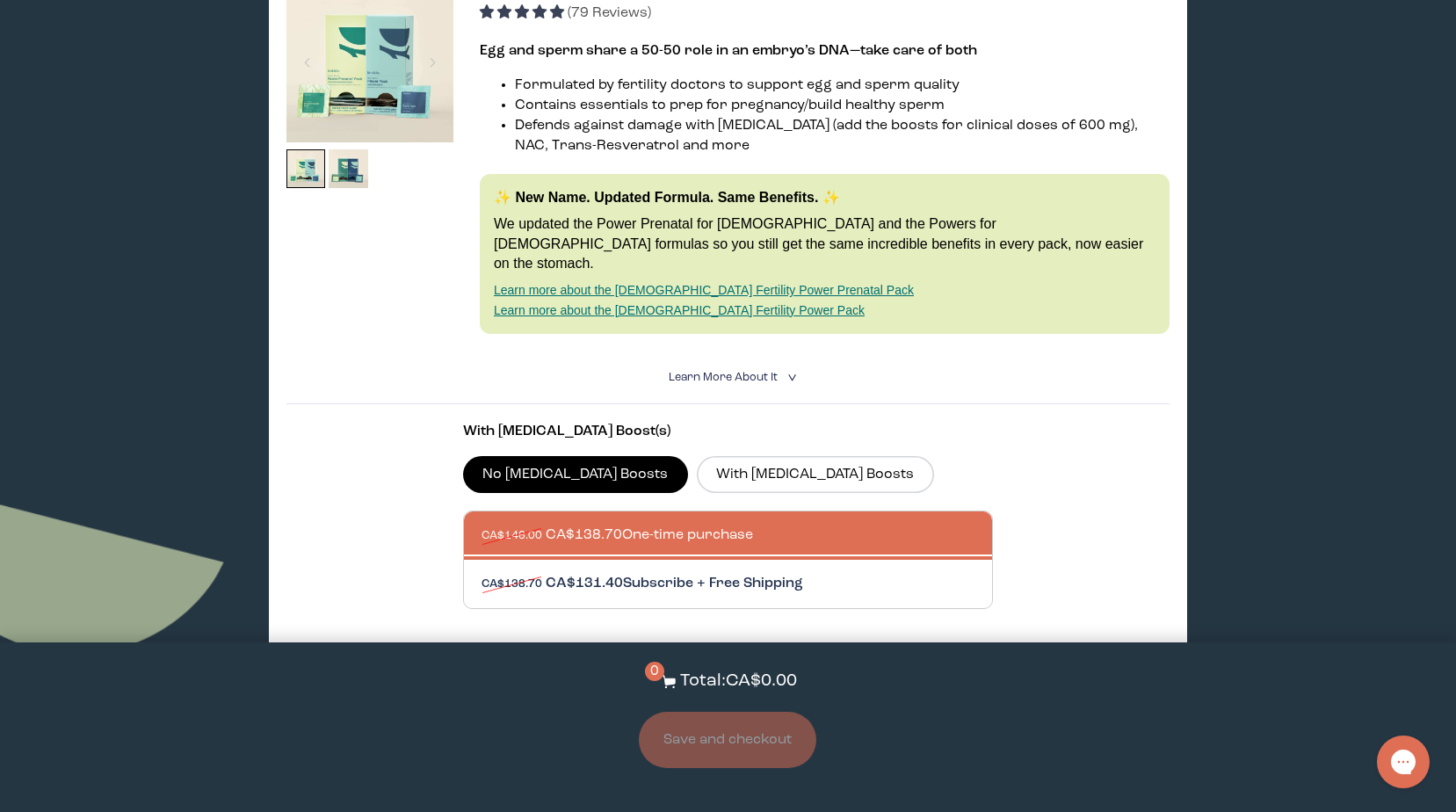
click at [700, 560] on div at bounding box center [746, 583] width 529 height 49
click at [482, 573] on input "CA$138.70 CA$131.40 Subscribe + Free Shipping" at bounding box center [481, 573] width 1 height 1
radio input "true"
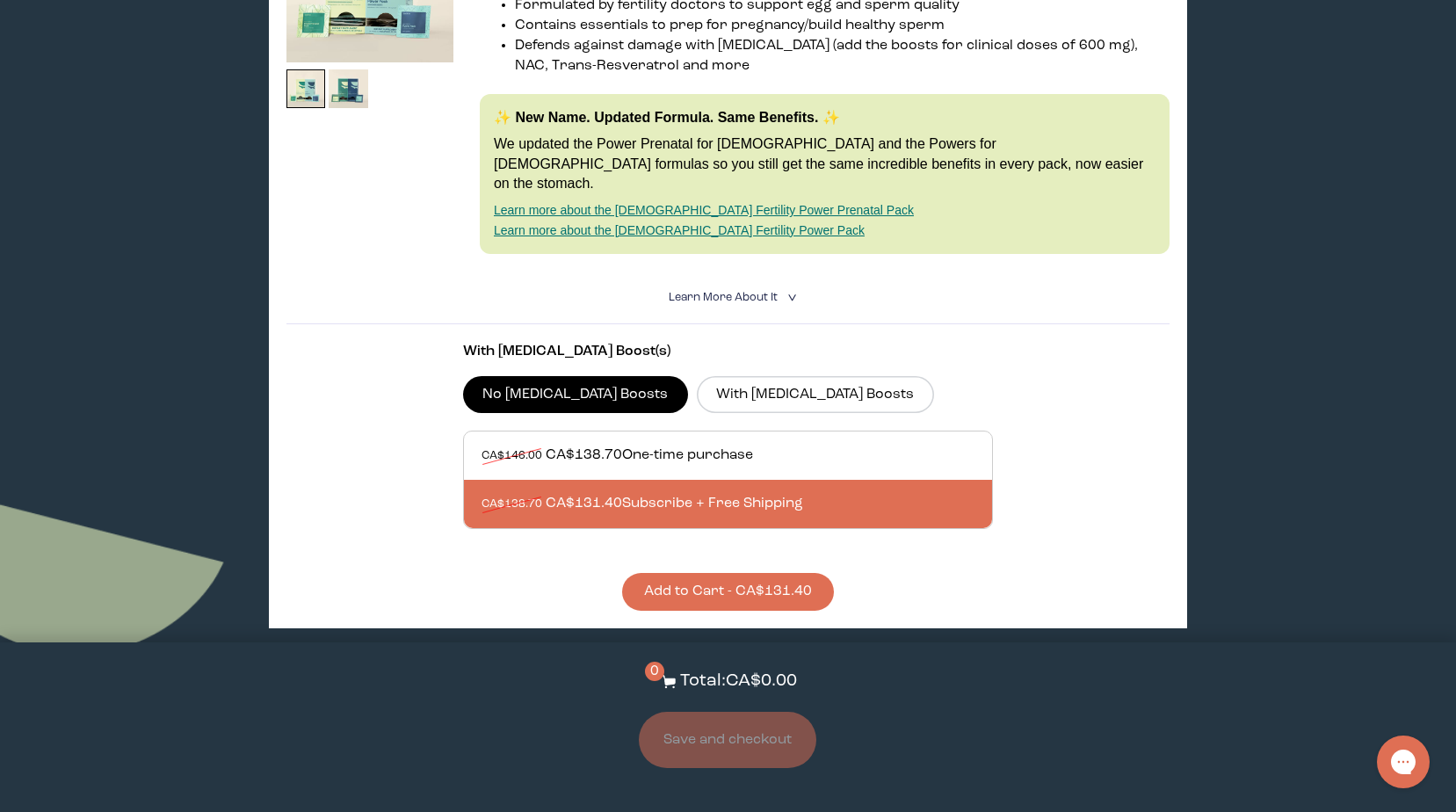
scroll to position [527, 0]
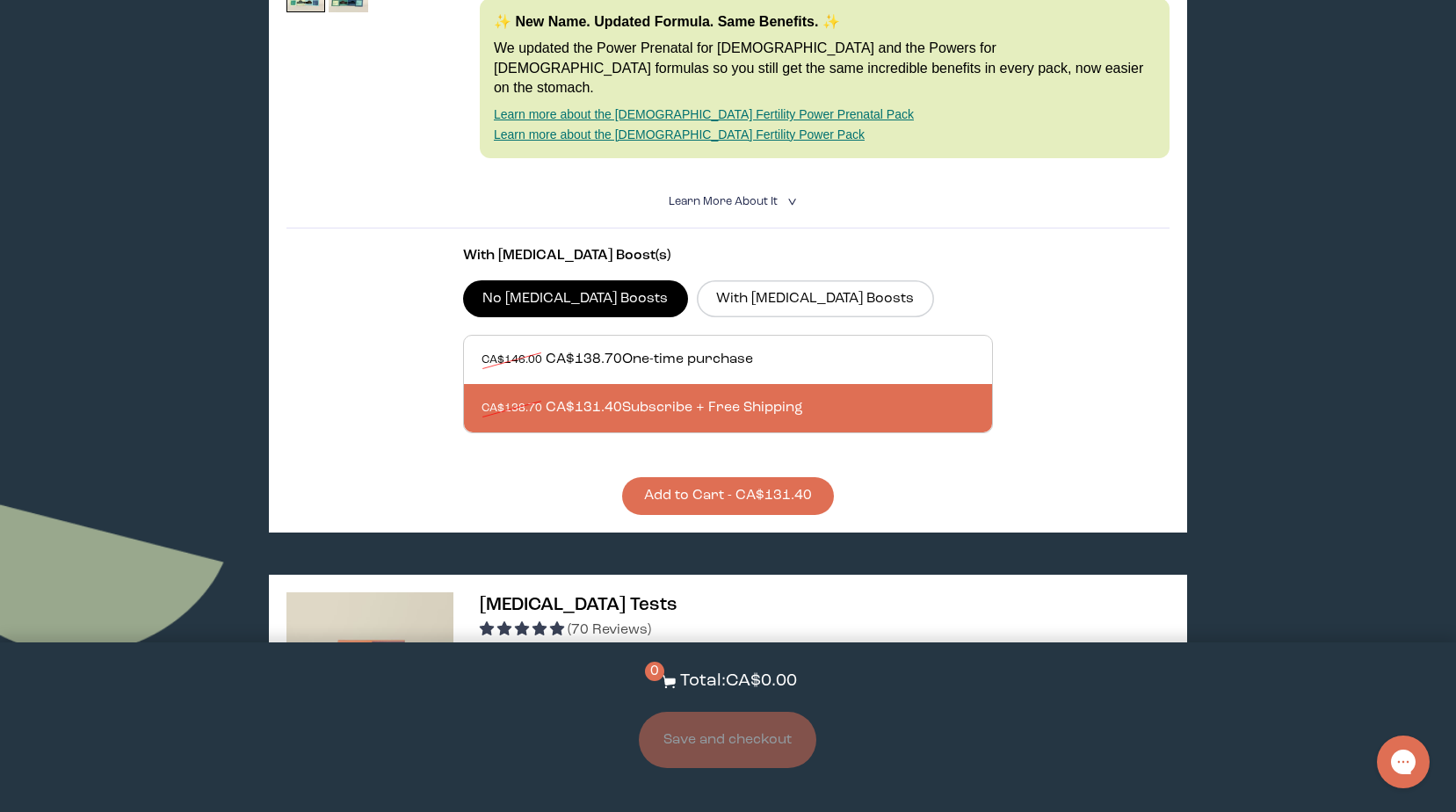
click at [790, 480] on button "Add to Cart - CA$131.40" at bounding box center [728, 496] width 212 height 38
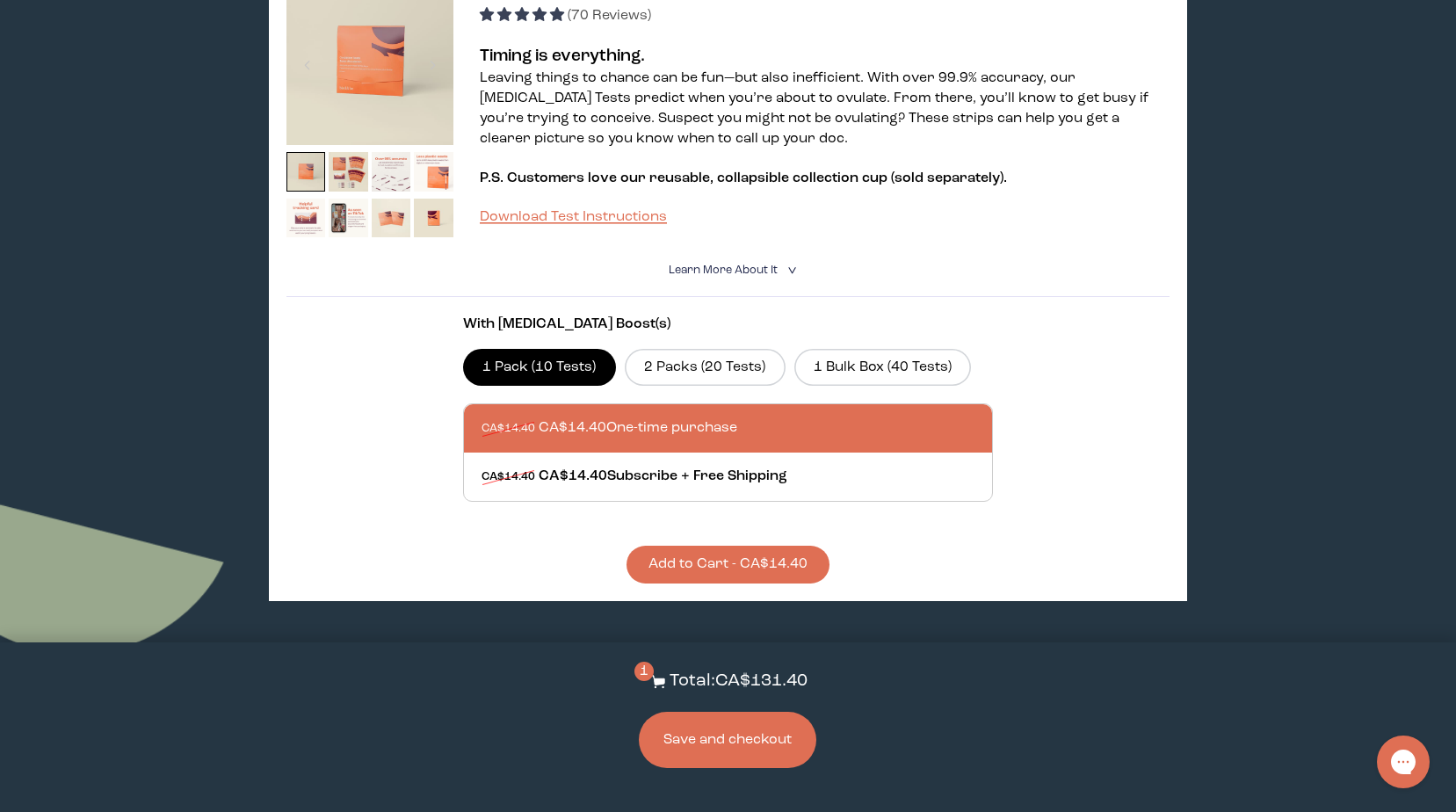
scroll to position [1142, 0]
click at [744, 544] on button "Add to Cart - CA$14.40" at bounding box center [728, 563] width 203 height 38
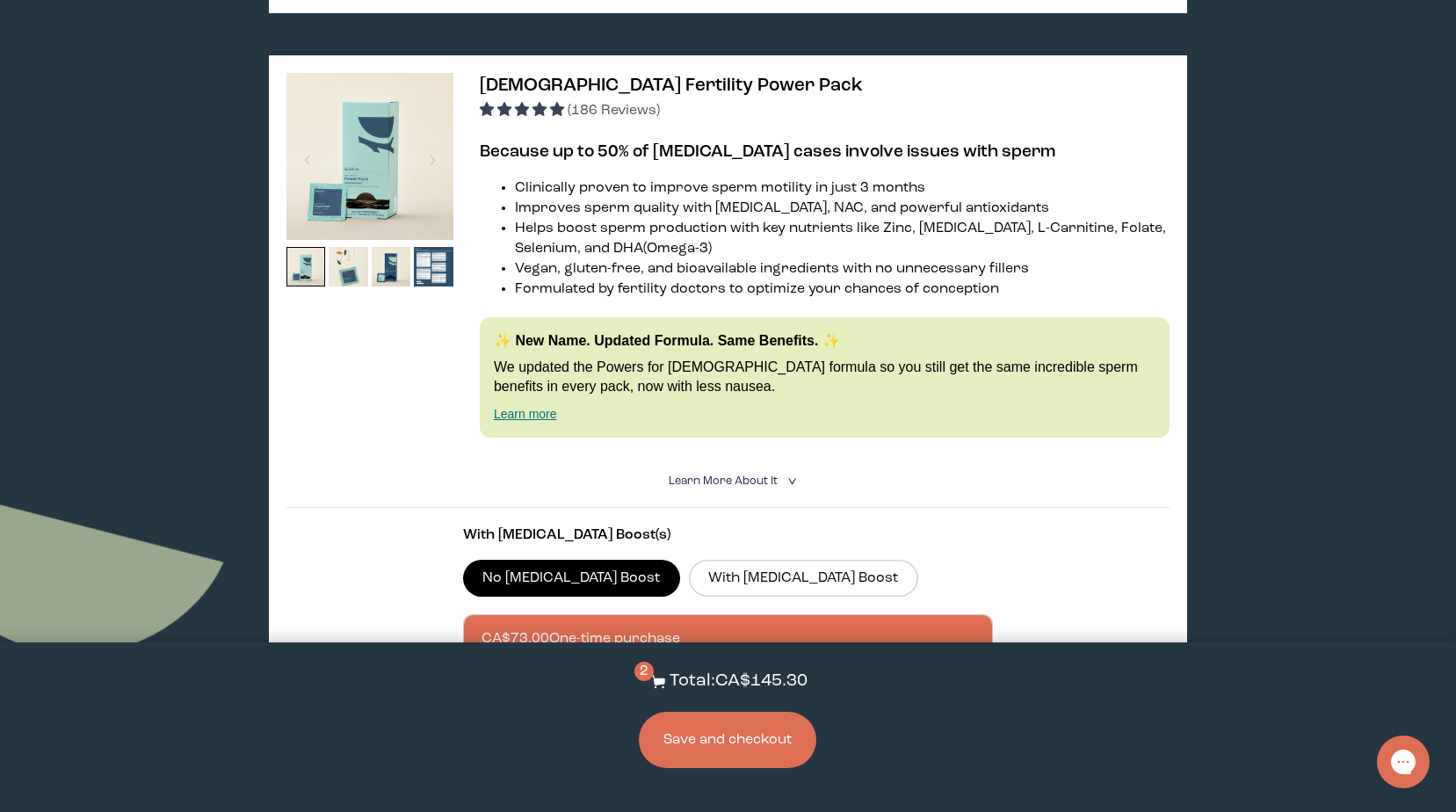
scroll to position [2899, 0]
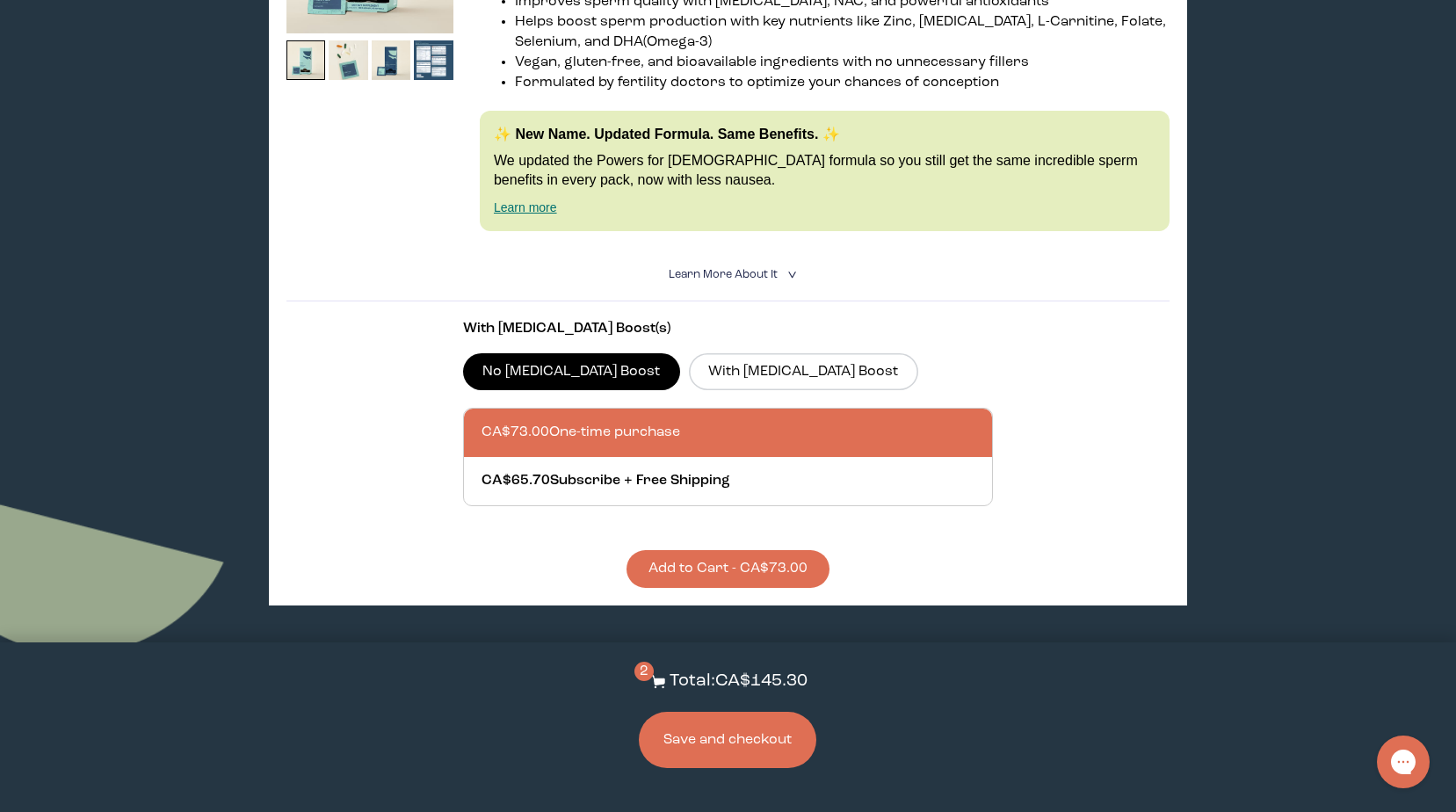
click at [777, 746] on button "Save and checkout" at bounding box center [727, 740] width 178 height 57
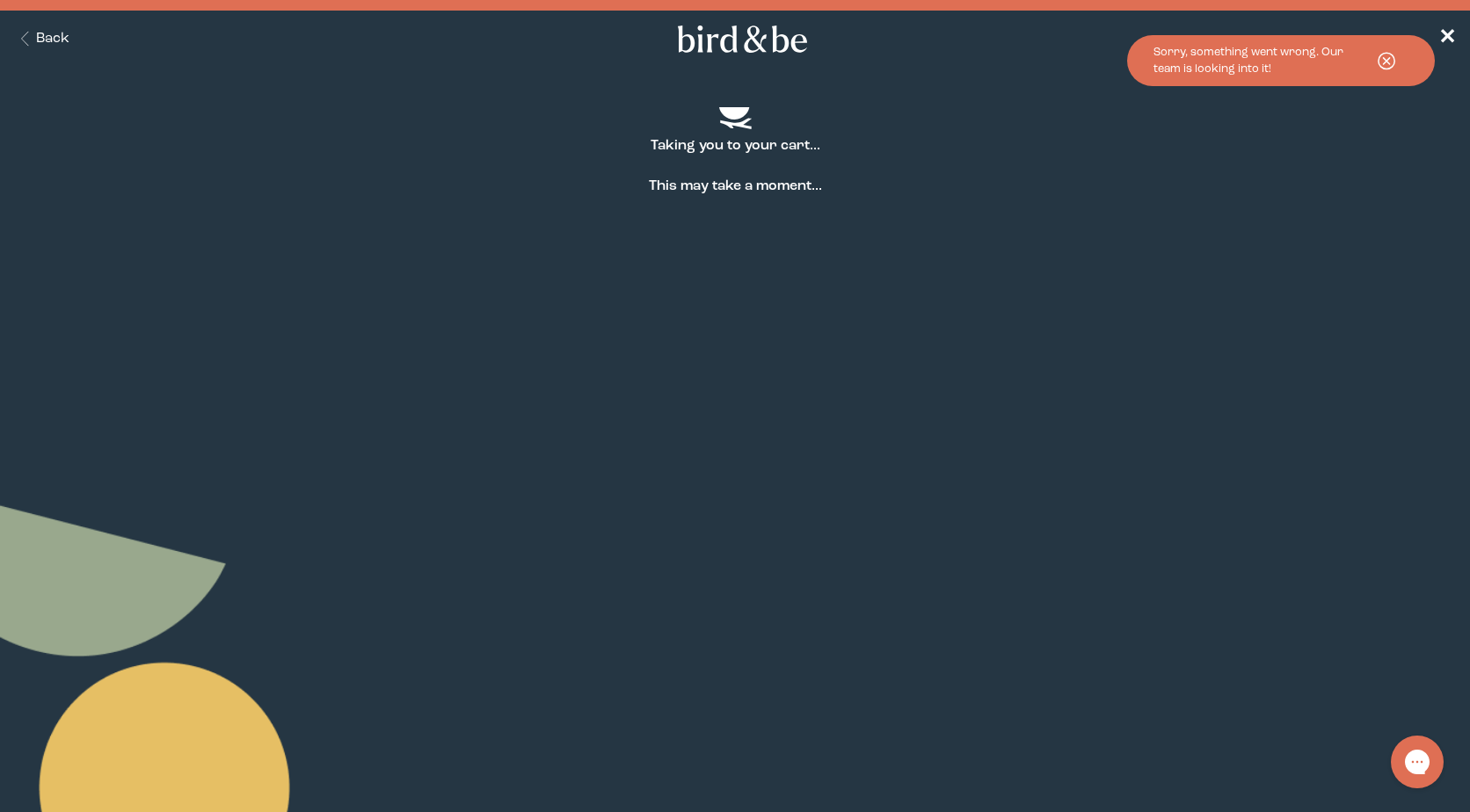
click at [1385, 59] on icon at bounding box center [1386, 61] width 44 height 24
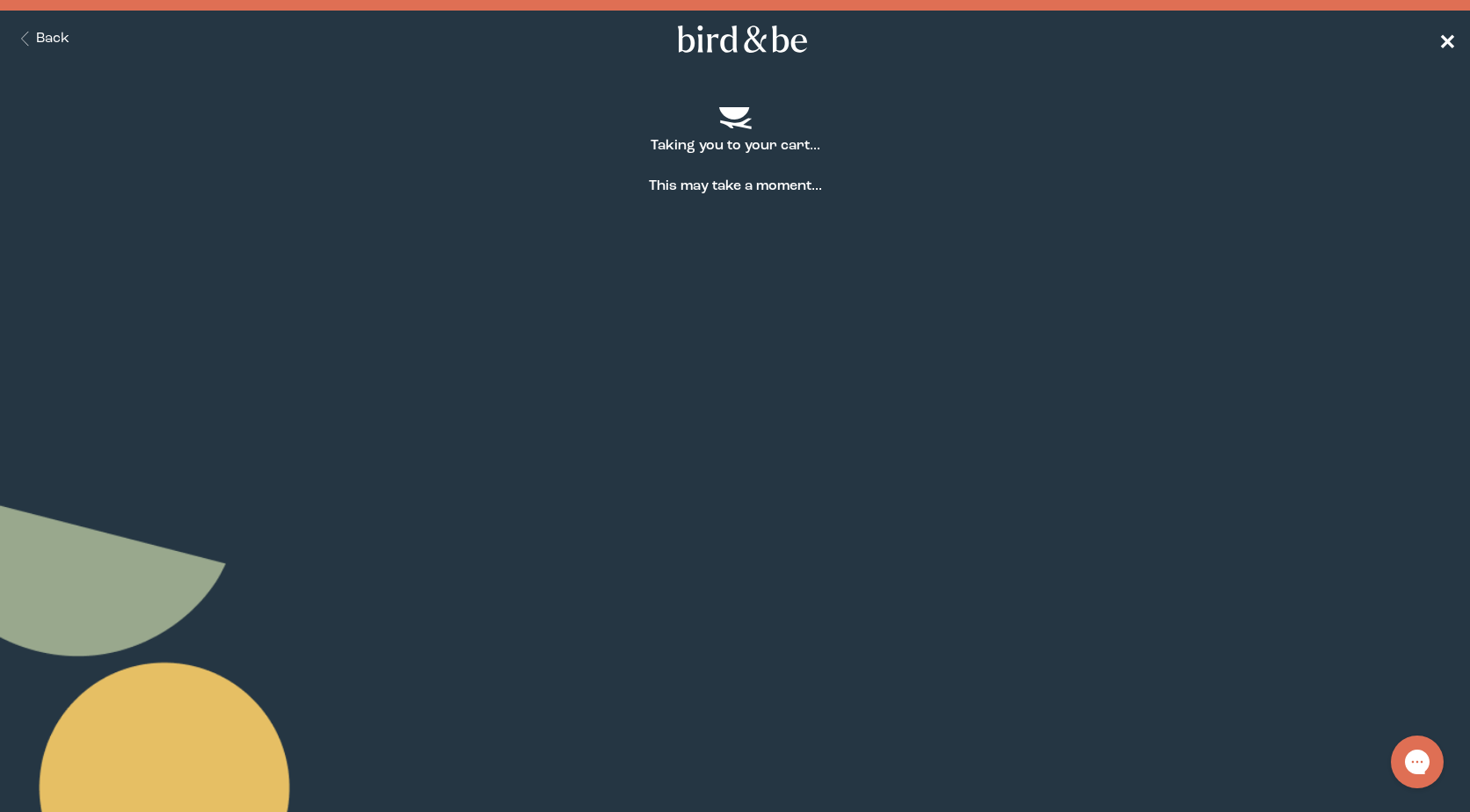
click at [1448, 31] on span "✕" at bounding box center [1447, 39] width 18 height 21
